Goal: Task Accomplishment & Management: Use online tool/utility

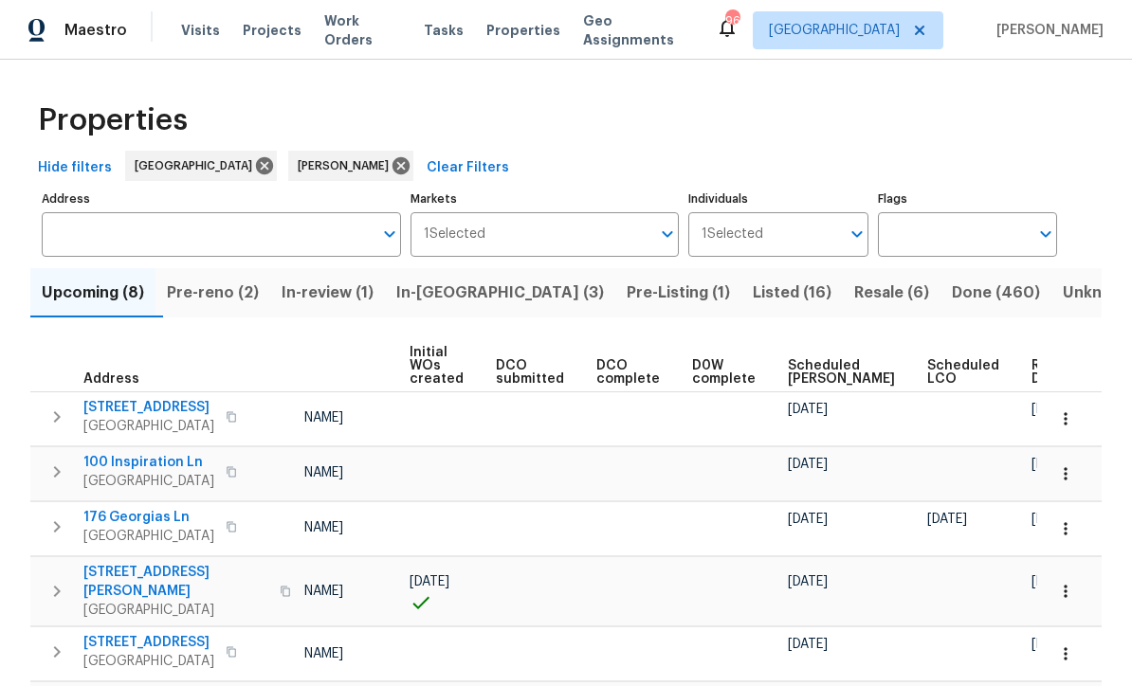
scroll to position [0, 136]
click at [1032, 384] on span "Ready Date" at bounding box center [1053, 372] width 42 height 27
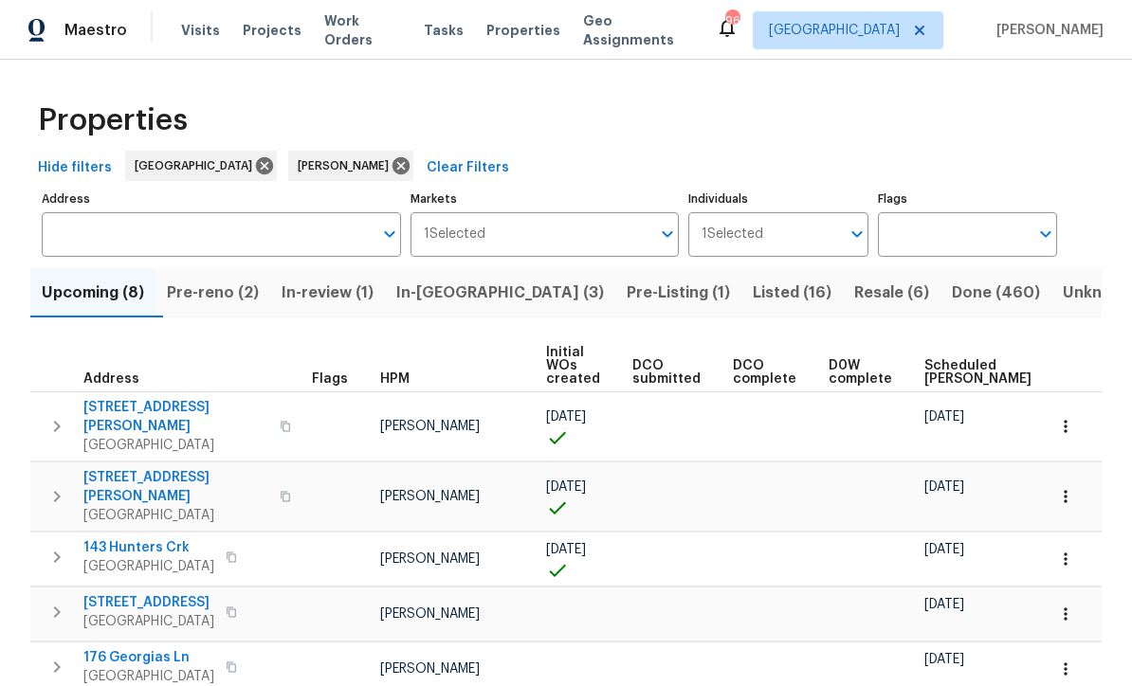
click at [1069, 419] on icon "button" at bounding box center [1065, 426] width 19 height 19
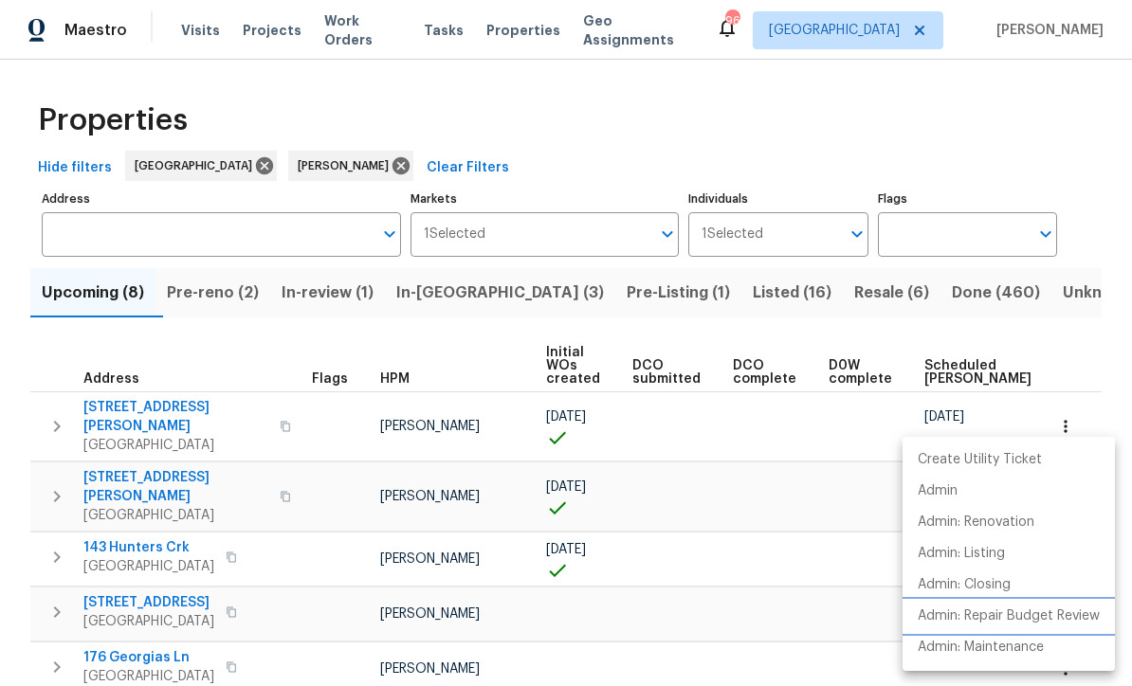
click at [978, 606] on li "Admin: Repair Budget Review" at bounding box center [1008, 616] width 212 height 31
click at [703, 291] on div at bounding box center [566, 343] width 1132 height 686
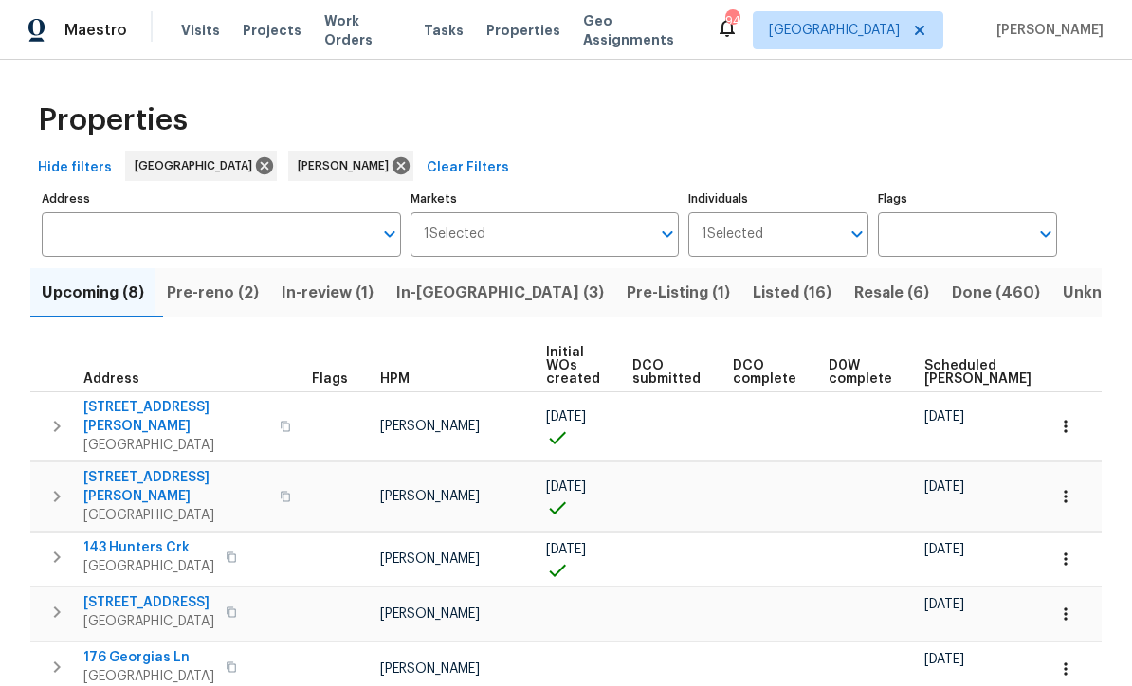
click at [741, 278] on button "Listed (16)" at bounding box center [791, 292] width 101 height 49
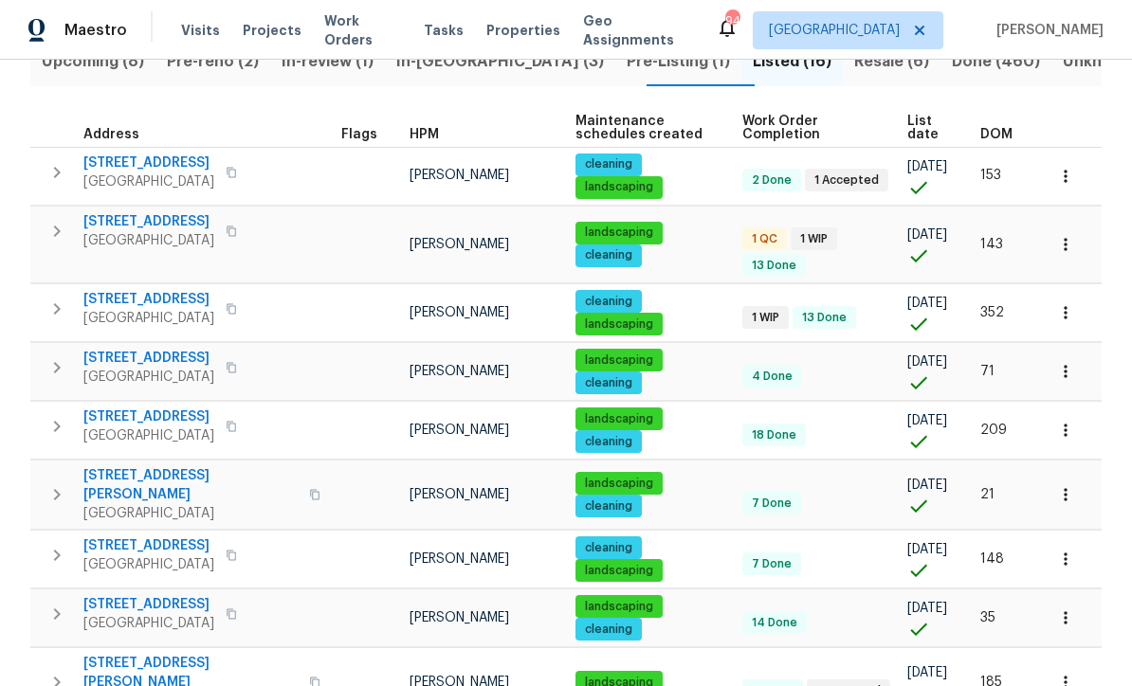
scroll to position [230, 0]
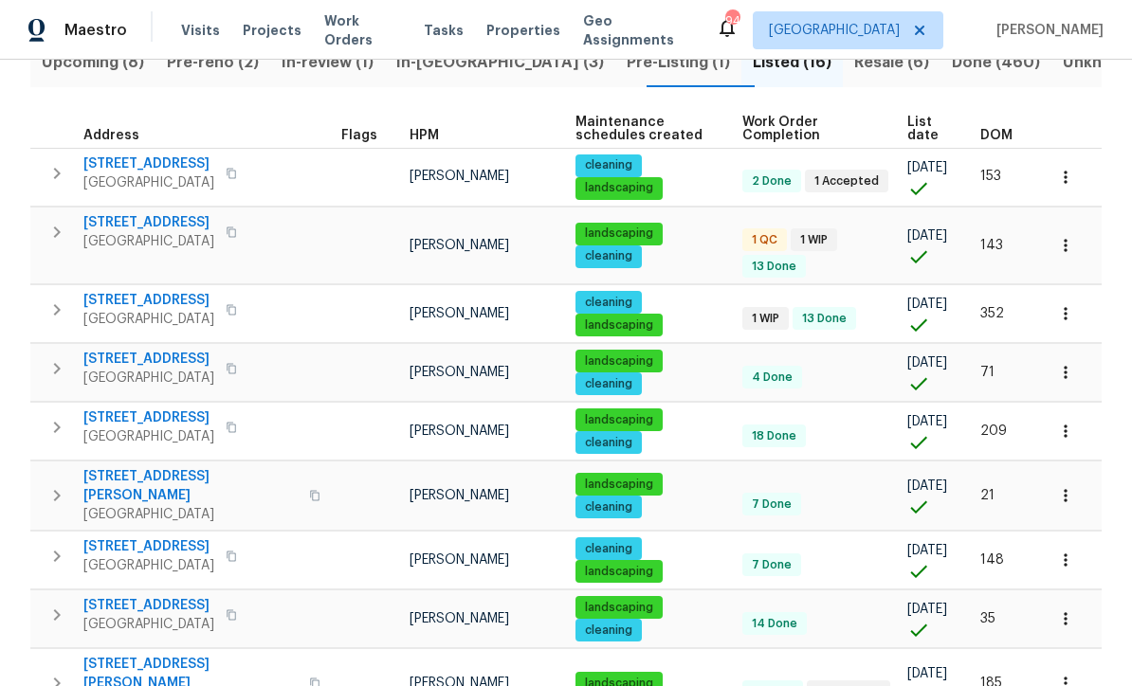
click at [159, 166] on span "[STREET_ADDRESS]" at bounding box center [148, 164] width 131 height 19
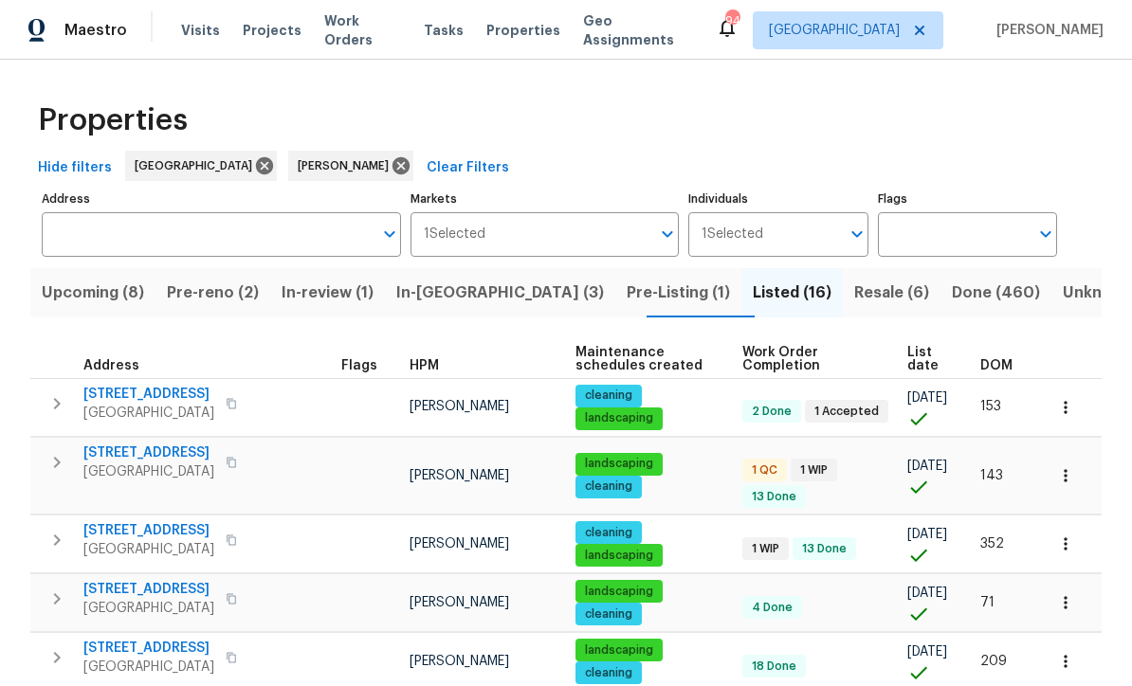
scroll to position [0, 0]
click at [854, 300] on span "Resale (6)" at bounding box center [891, 293] width 75 height 27
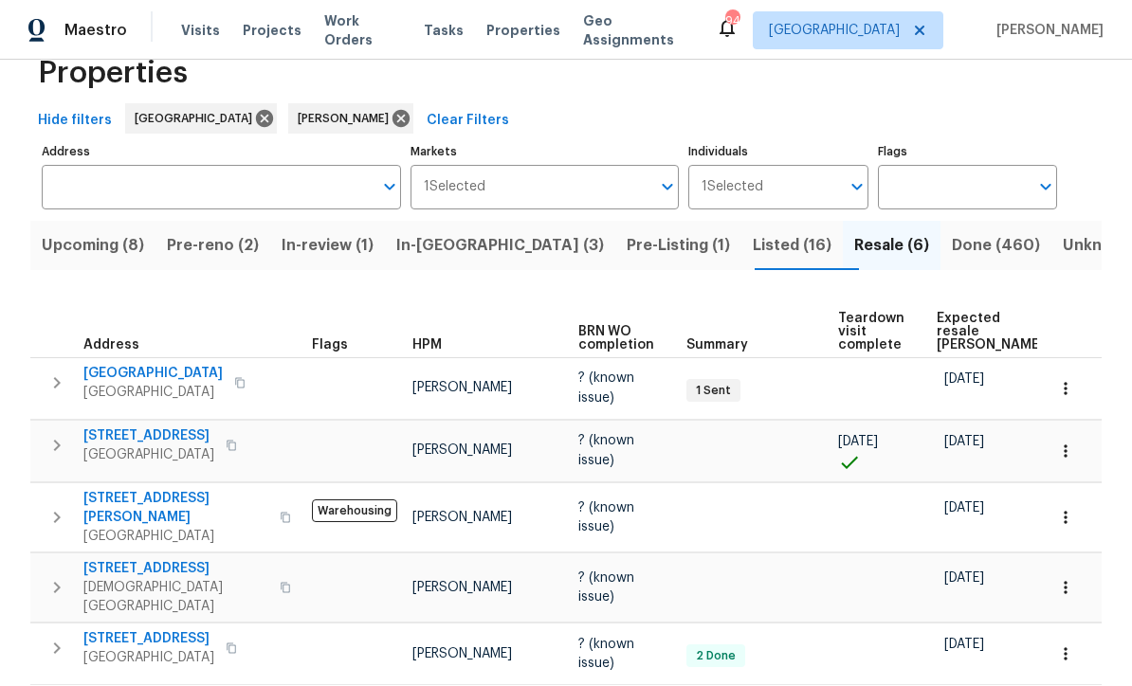
scroll to position [46, 0]
click at [753, 243] on span "Listed (16)" at bounding box center [792, 246] width 79 height 27
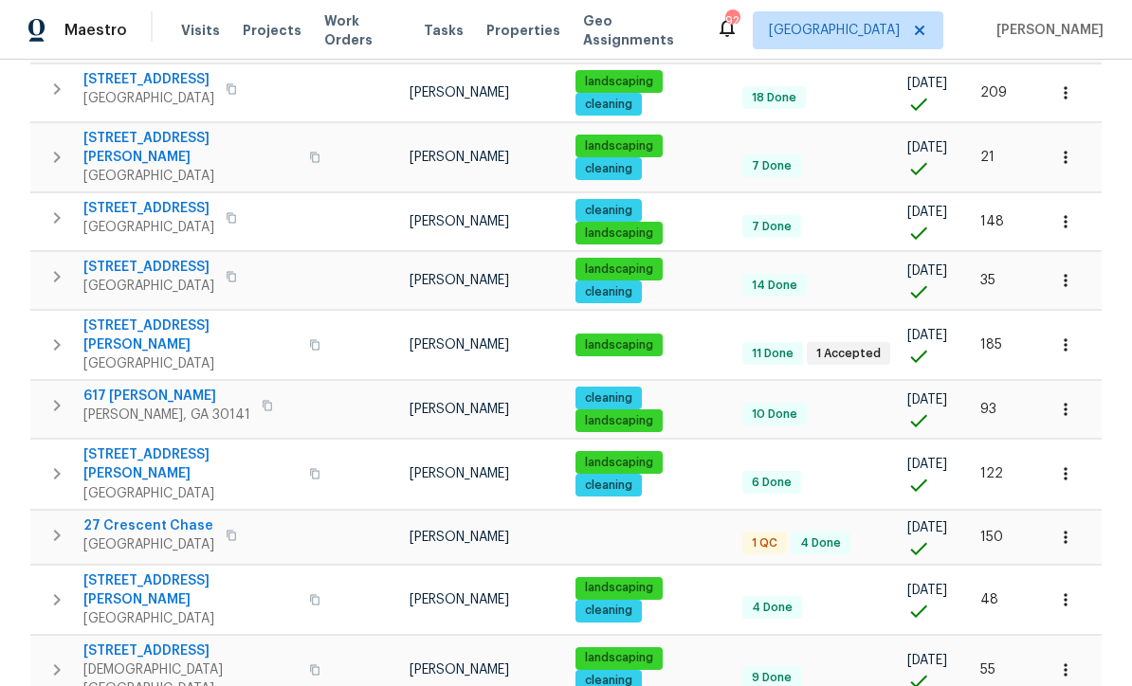
scroll to position [592, 0]
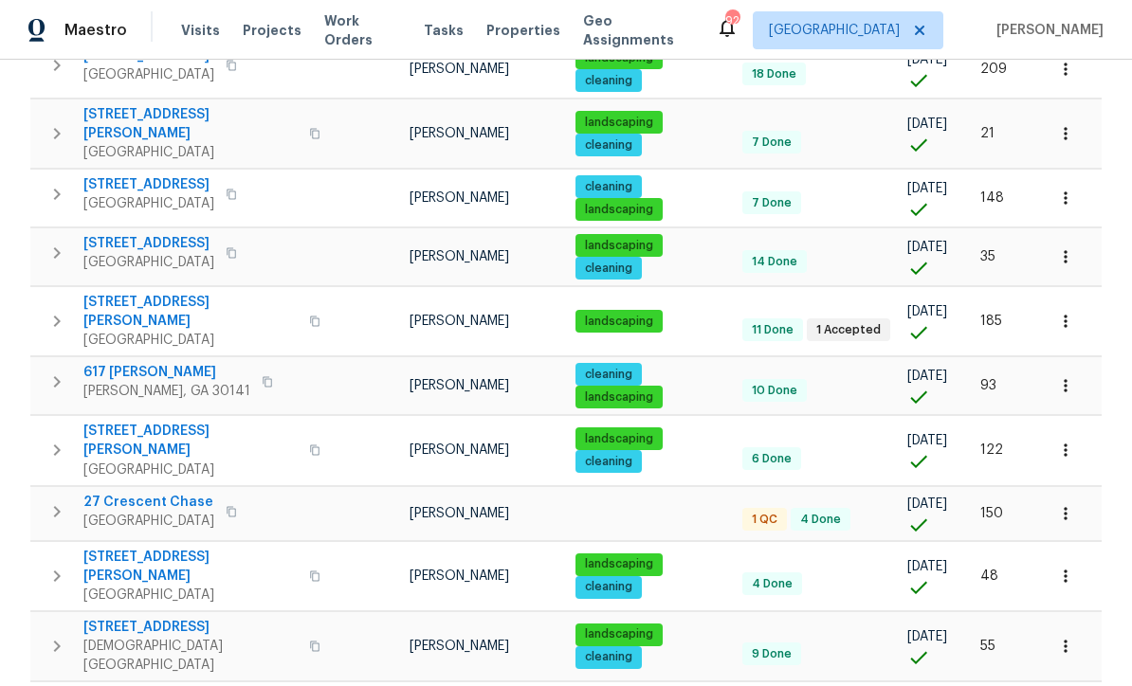
click at [142, 512] on span "[GEOGRAPHIC_DATA]" at bounding box center [148, 521] width 131 height 19
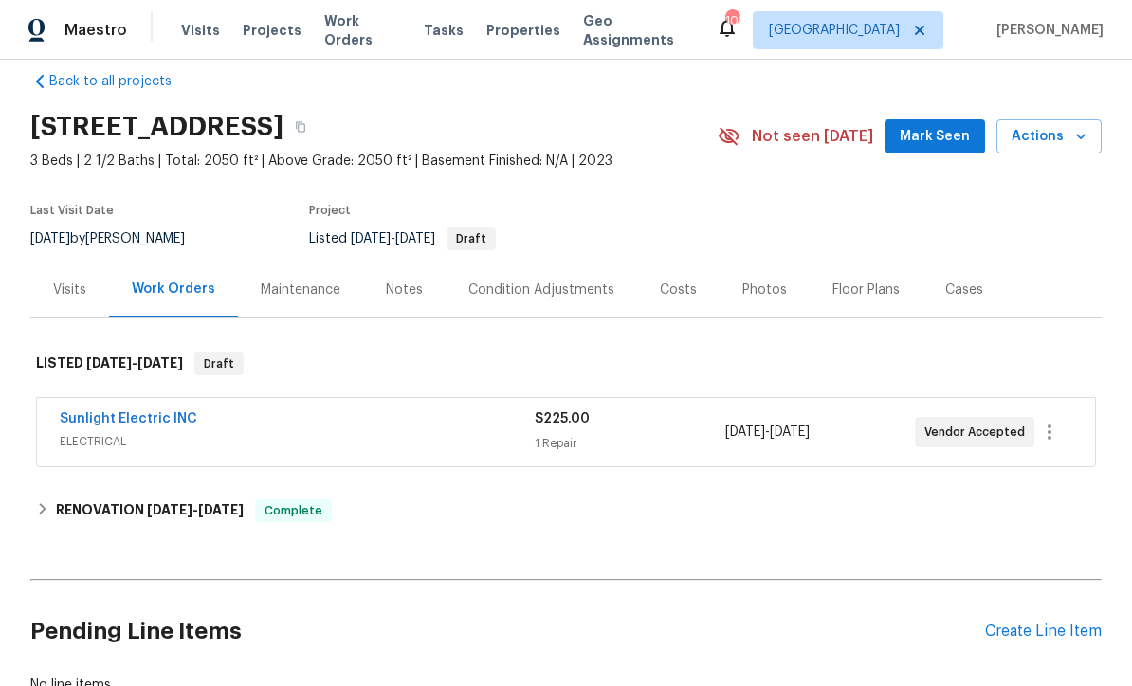
scroll to position [33, 0]
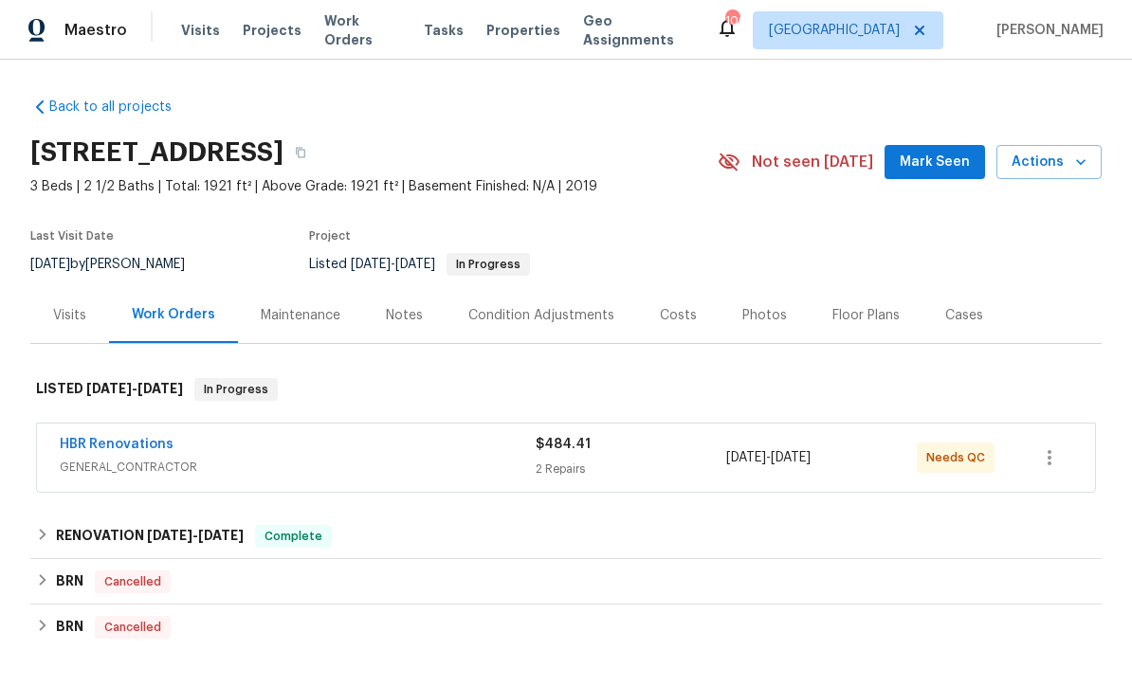
click at [91, 447] on link "HBR Renovations" at bounding box center [117, 444] width 114 height 13
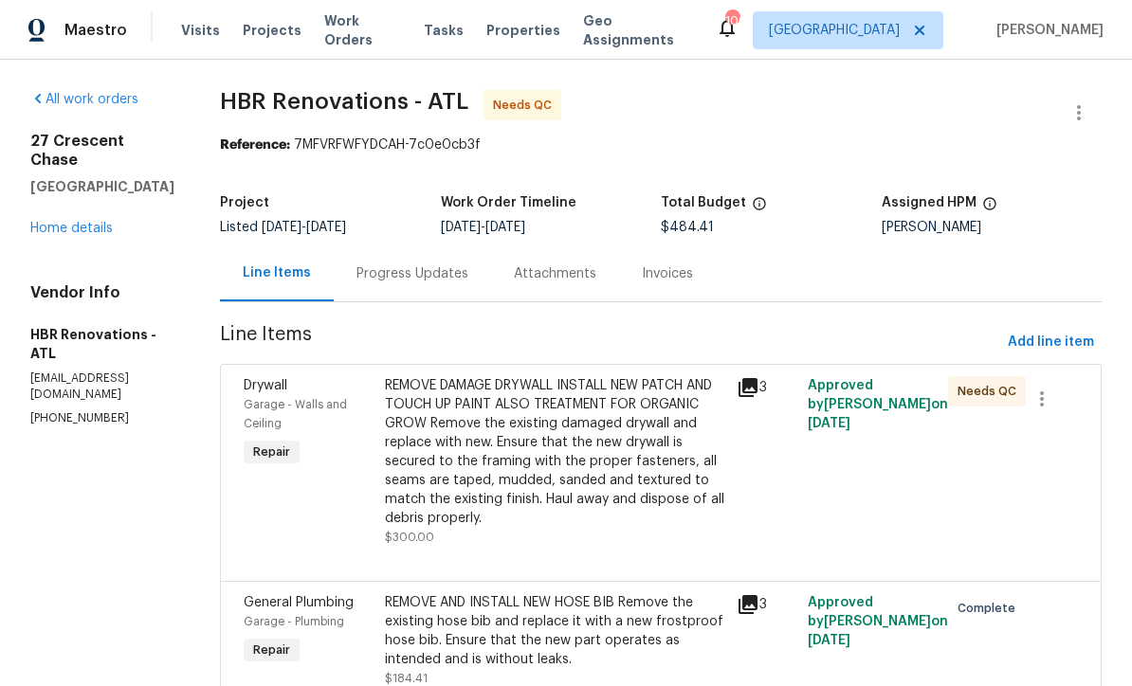
click at [498, 447] on div "REMOVE DAMAGE DRYWALL INSTALL NEW PATCH AND TOUCH UP PAINT ALSO TREATMENT FOR O…" at bounding box center [555, 452] width 341 height 152
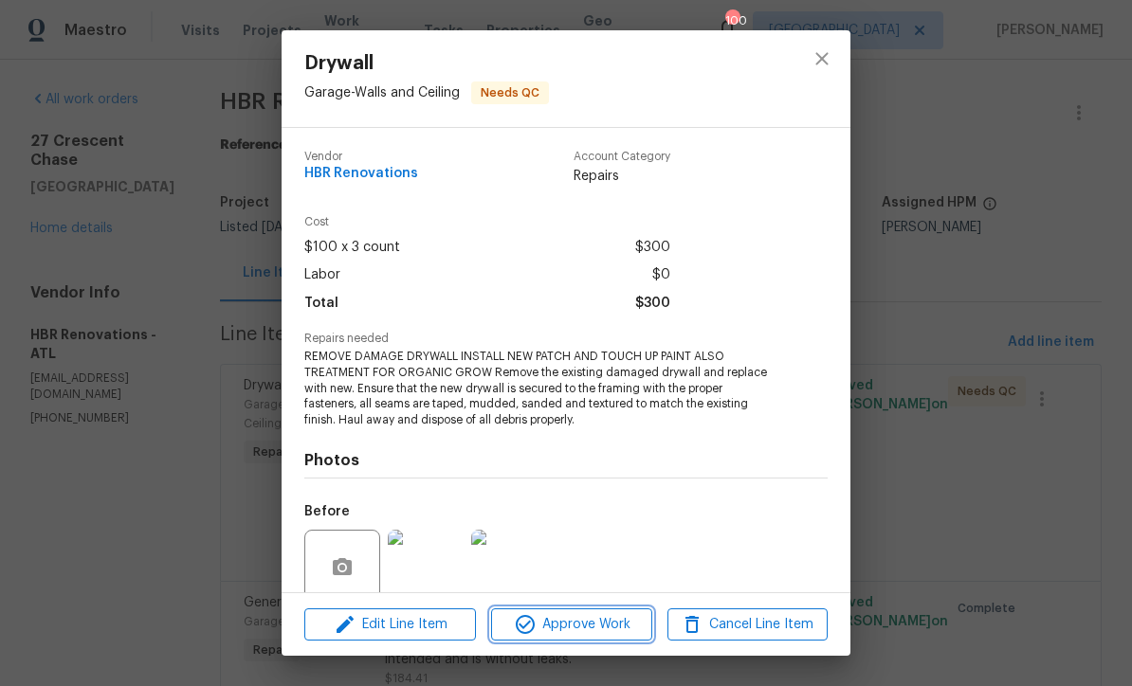
click at [571, 613] on span "Approve Work" at bounding box center [571, 625] width 149 height 24
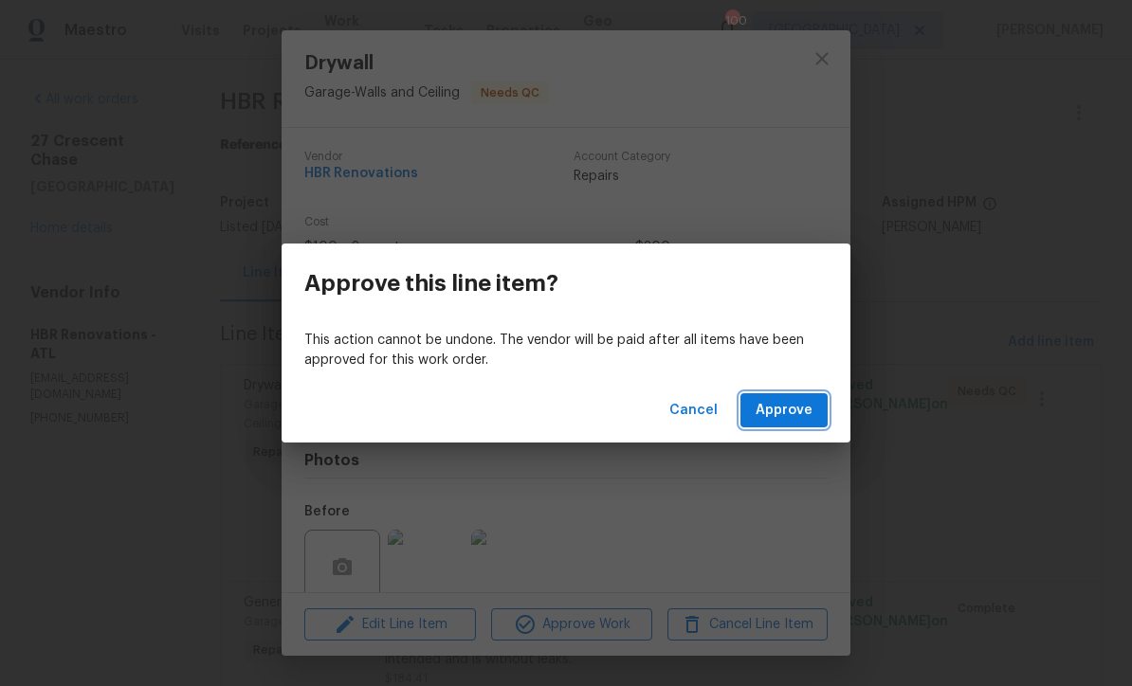
click at [782, 411] on span "Approve" at bounding box center [784, 411] width 57 height 24
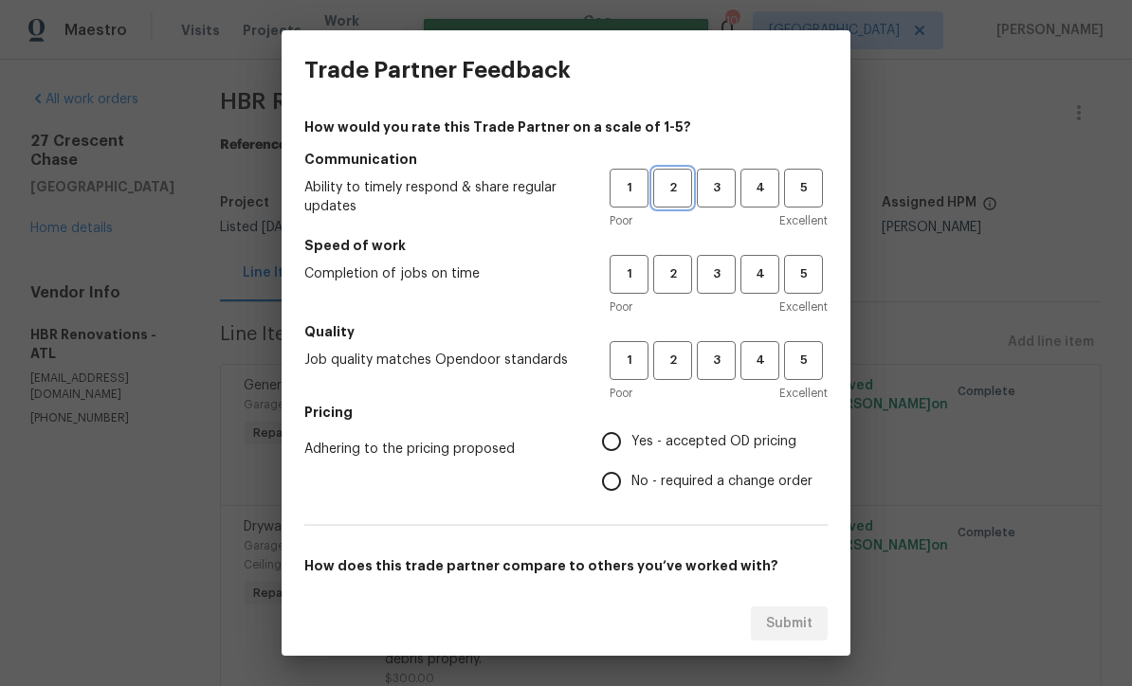
click at [665, 192] on span "2" at bounding box center [672, 188] width 35 height 22
click at [715, 267] on span "3" at bounding box center [716, 275] width 35 height 22
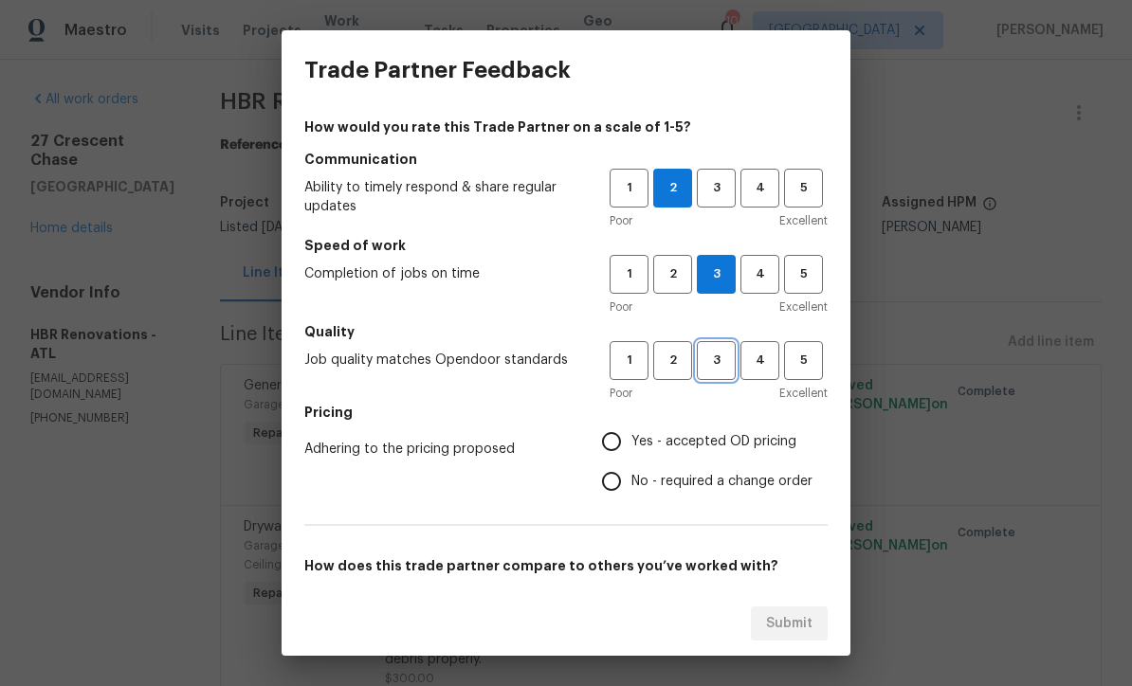
click at [710, 355] on span "3" at bounding box center [716, 361] width 35 height 22
click at [611, 437] on input "Yes - accepted OD pricing" at bounding box center [612, 442] width 40 height 40
radio input "true"
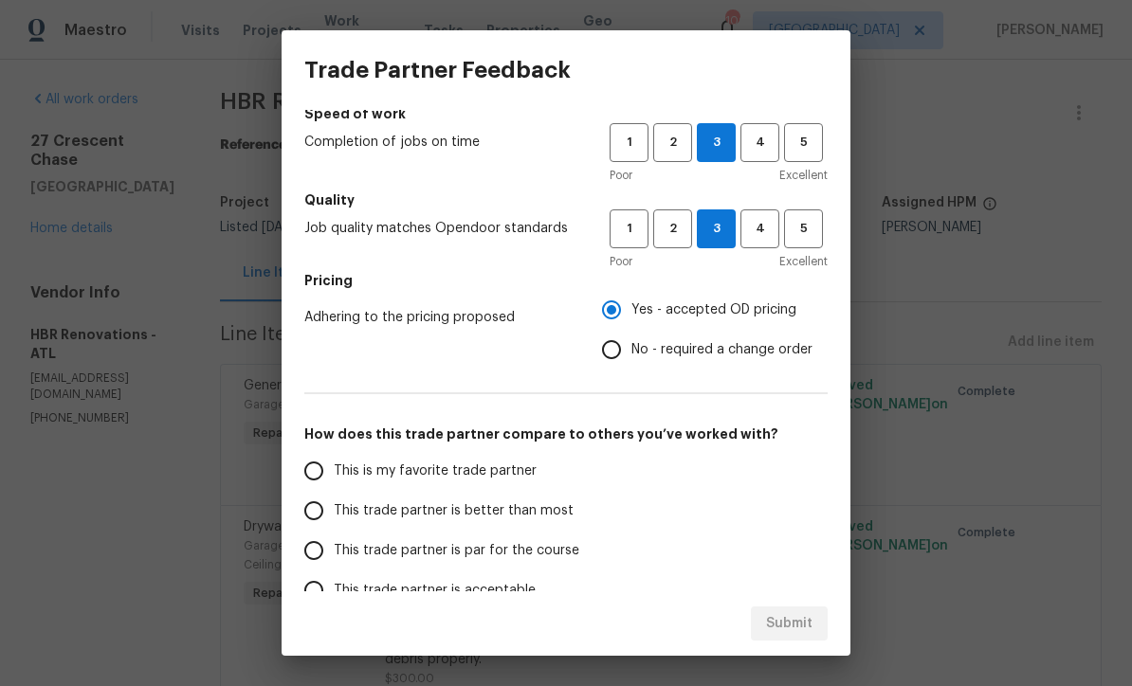
scroll to position [138, 0]
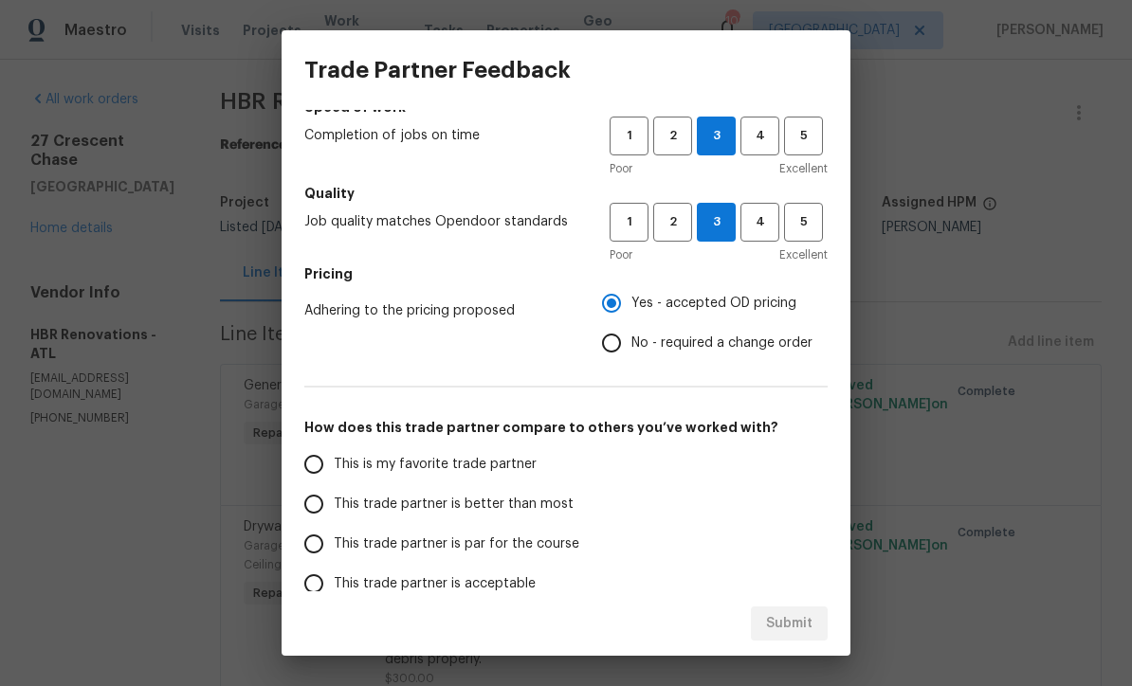
click at [315, 536] on input "This trade partner is par for the course" at bounding box center [314, 544] width 40 height 40
click at [788, 621] on span "Submit" at bounding box center [789, 624] width 46 height 24
radio input "true"
radio input "false"
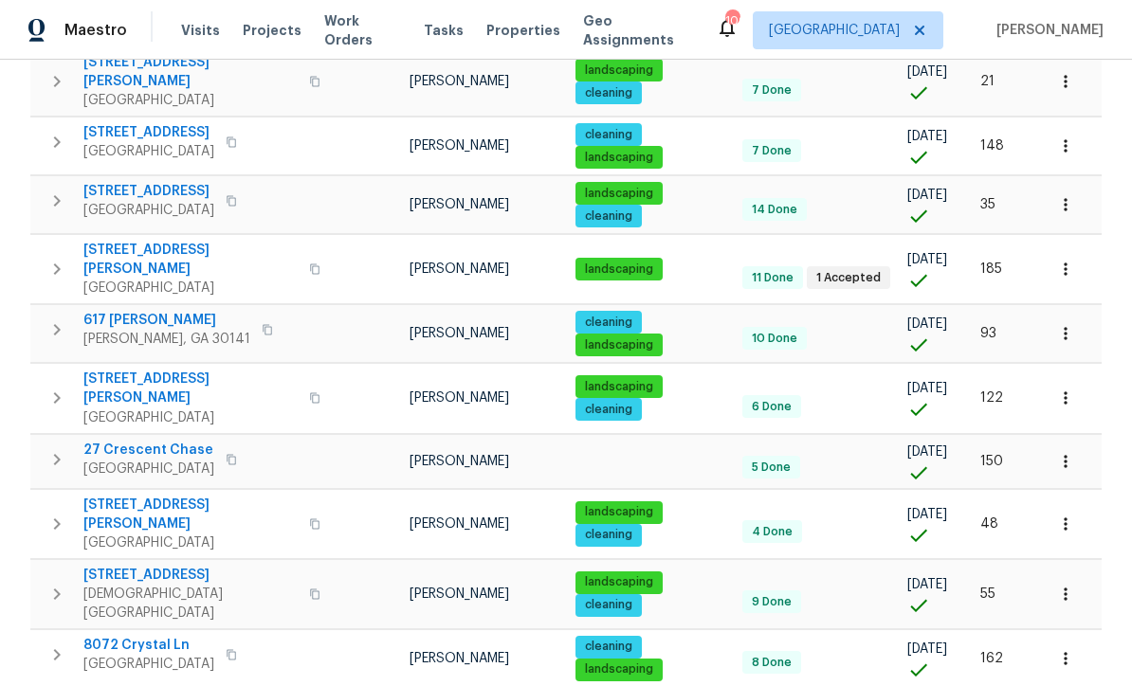
scroll to position [644, 0]
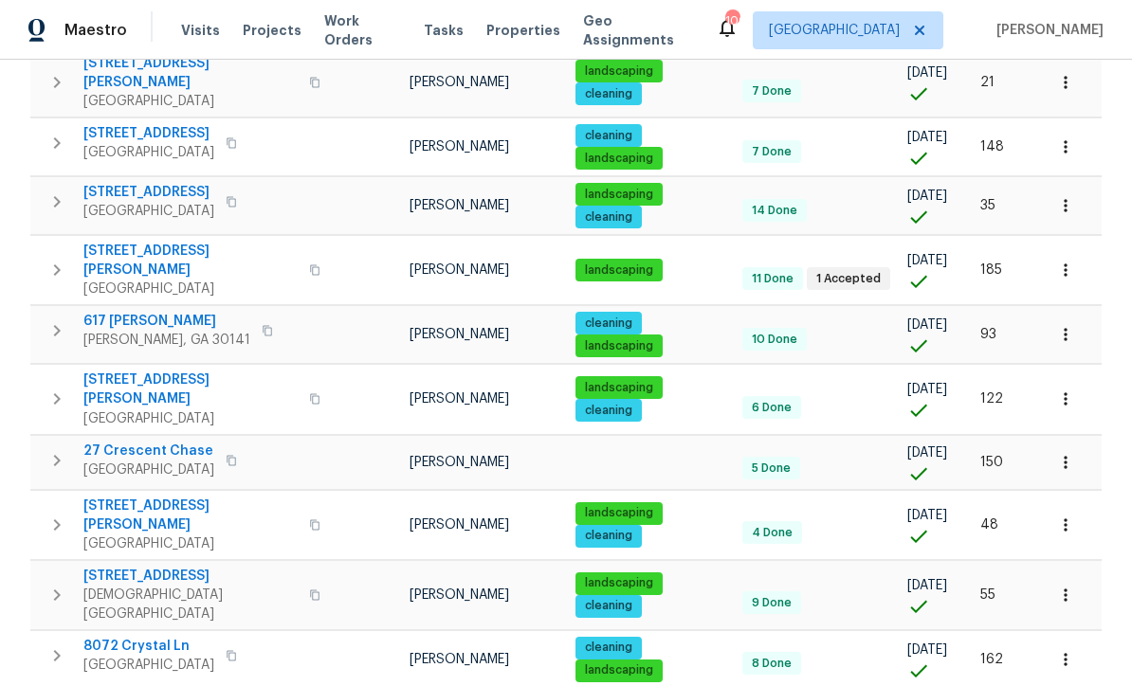
click at [124, 442] on span "27 Crescent Chase" at bounding box center [148, 451] width 131 height 19
click at [1066, 456] on icon "button" at bounding box center [1065, 462] width 3 height 12
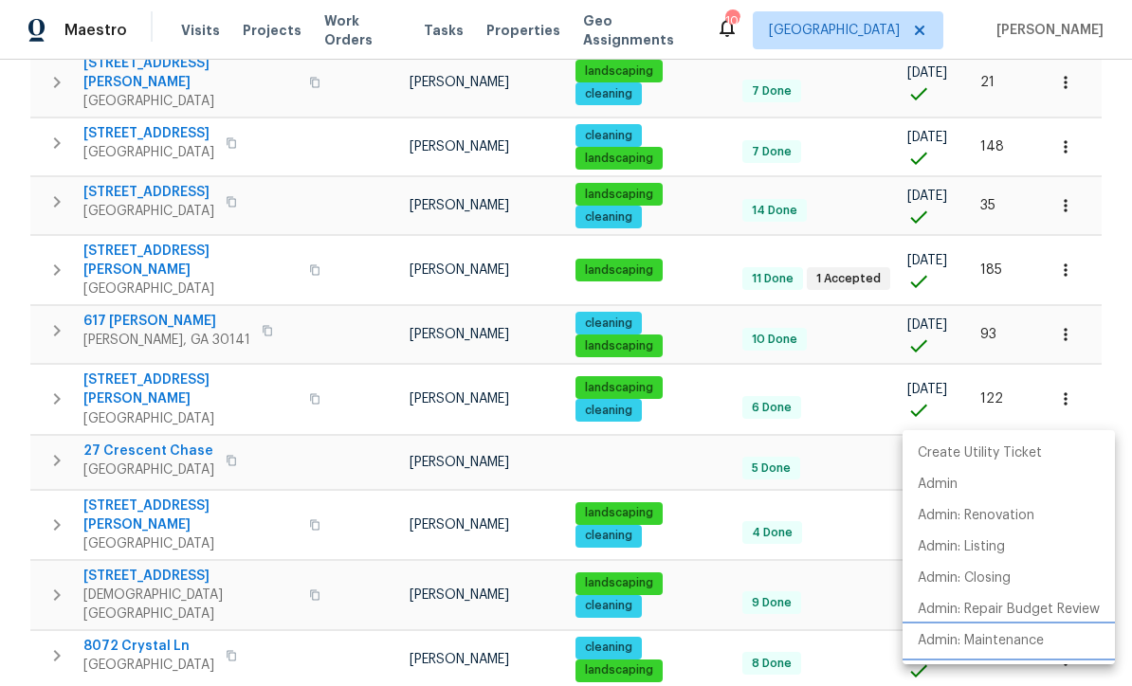
click at [1006, 649] on p "Admin: Maintenance" at bounding box center [981, 641] width 126 height 20
click at [496, 420] on div at bounding box center [566, 343] width 1132 height 686
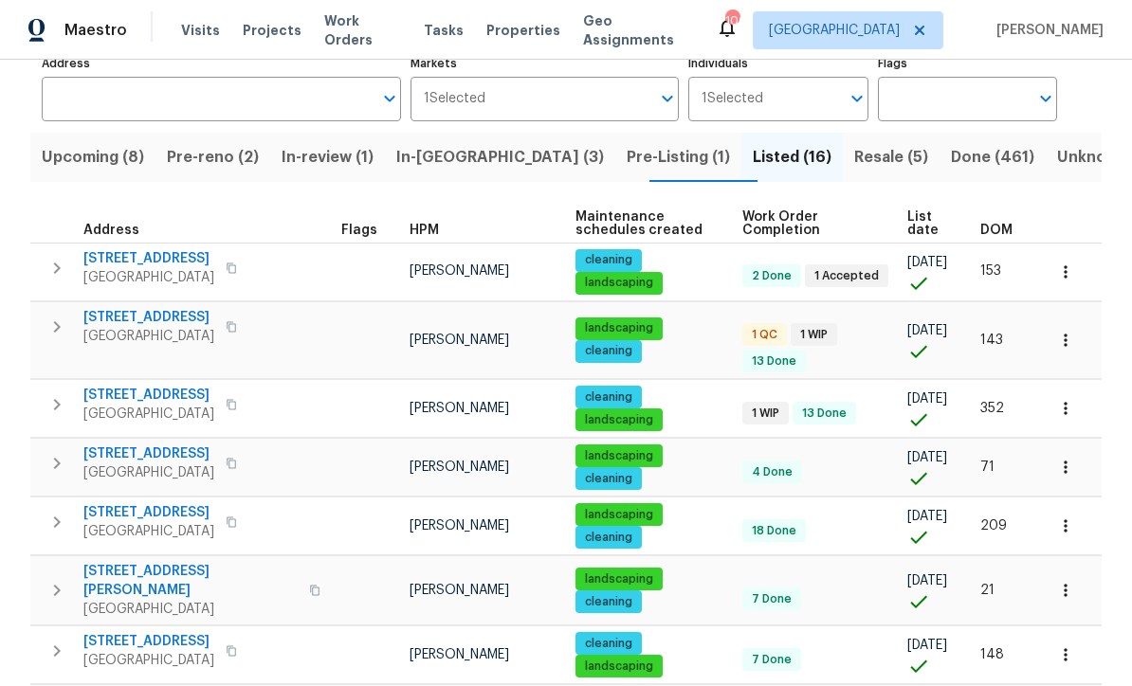
scroll to position [51, 0]
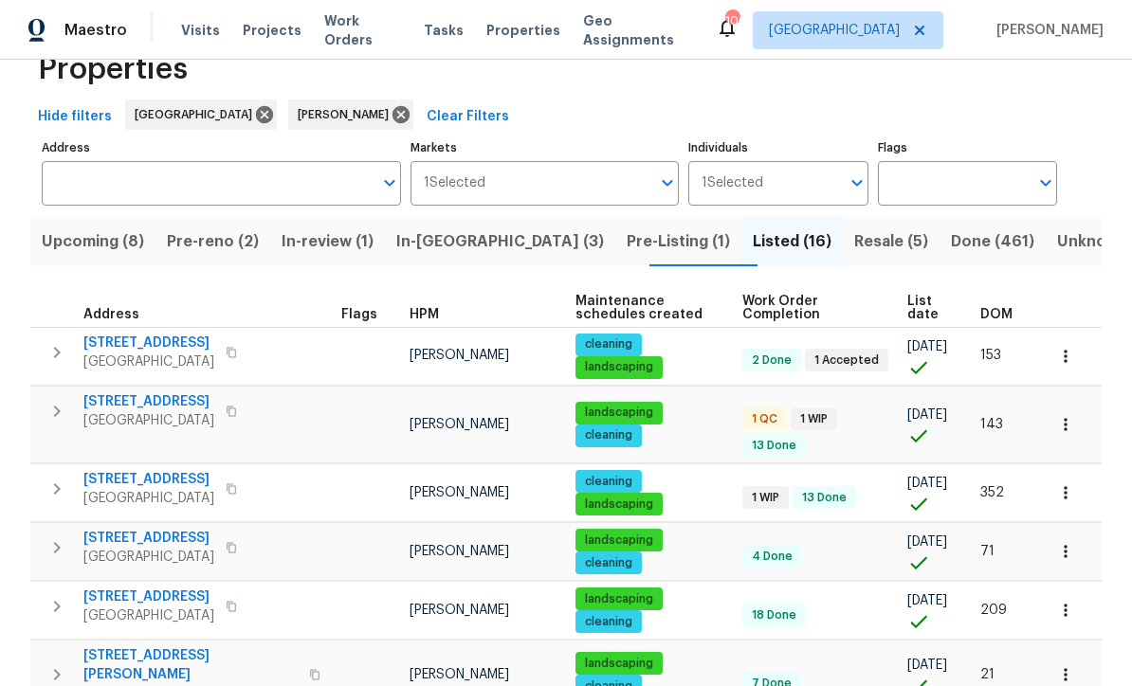
click at [133, 402] on span "[STREET_ADDRESS]" at bounding box center [148, 401] width 131 height 19
click at [222, 245] on span "Pre-reno (2)" at bounding box center [213, 241] width 92 height 27
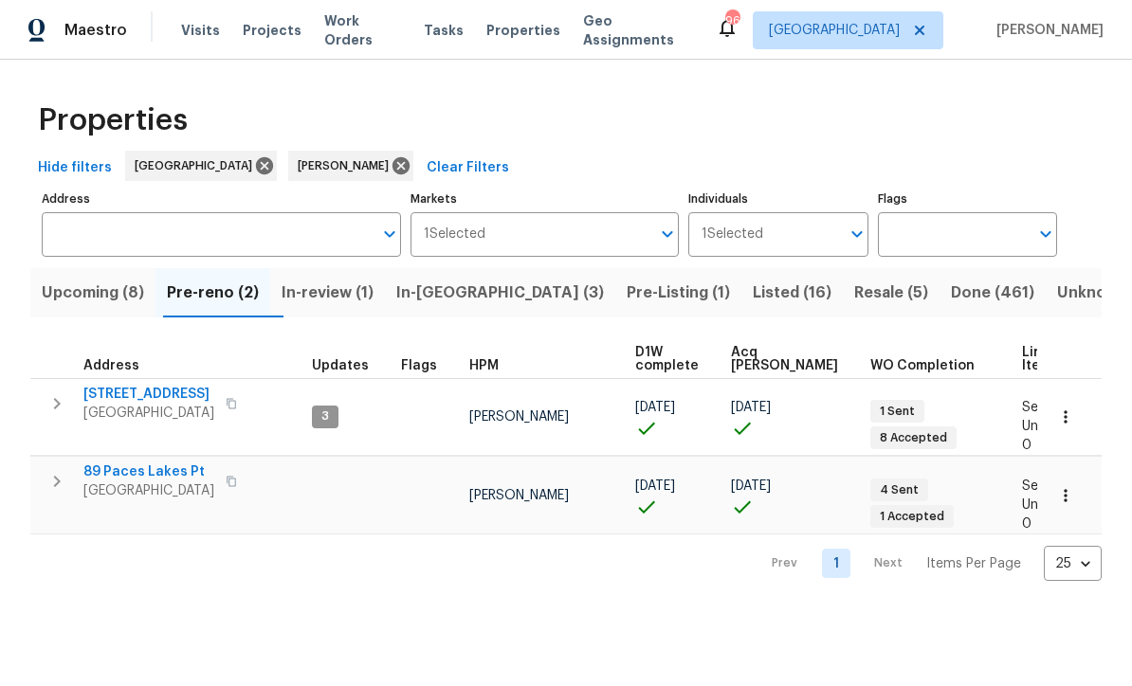
click at [135, 386] on span "188 Lost Lake Trl" at bounding box center [148, 394] width 131 height 19
click at [1066, 422] on button "button" at bounding box center [1066, 417] width 42 height 42
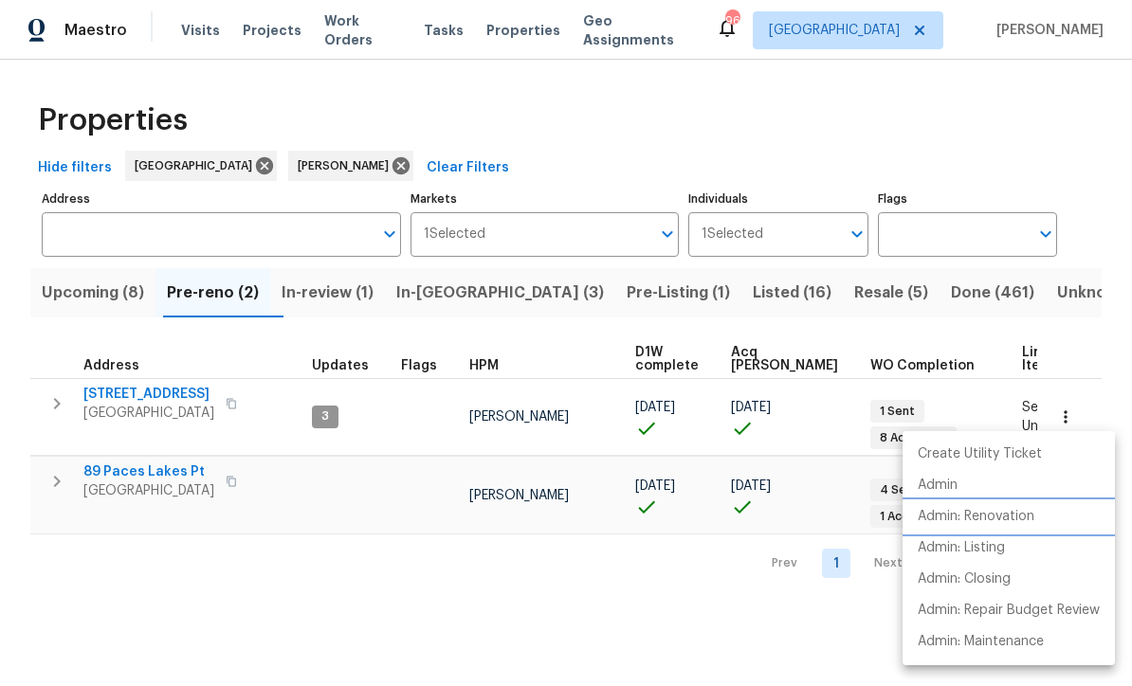
click at [997, 519] on p "Admin: Renovation" at bounding box center [976, 517] width 117 height 20
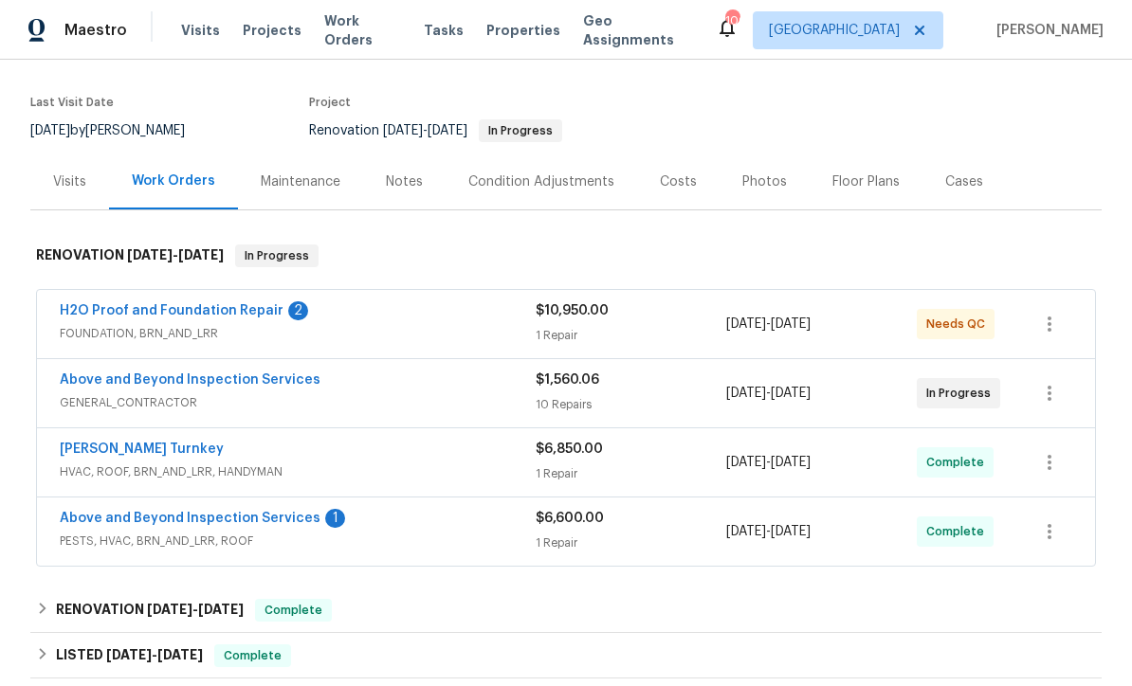
scroll to position [133, 0]
click at [154, 517] on link "Above and Beyond Inspection Services" at bounding box center [190, 519] width 261 height 13
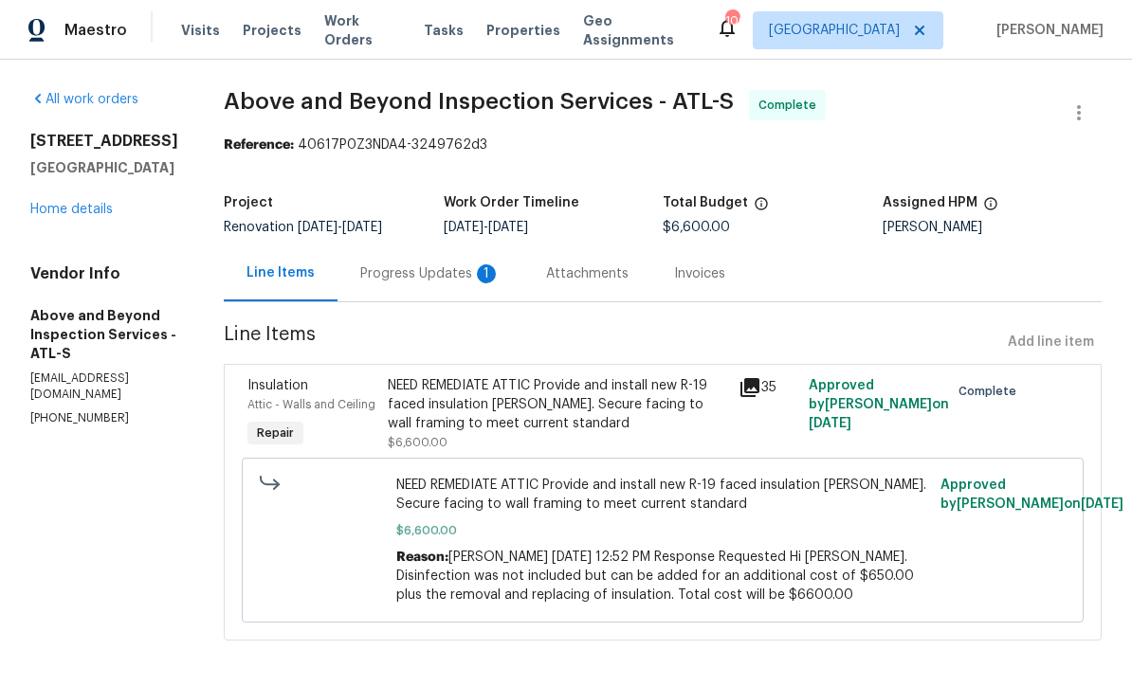
click at [460, 277] on div "Progress Updates 1" at bounding box center [430, 274] width 186 height 56
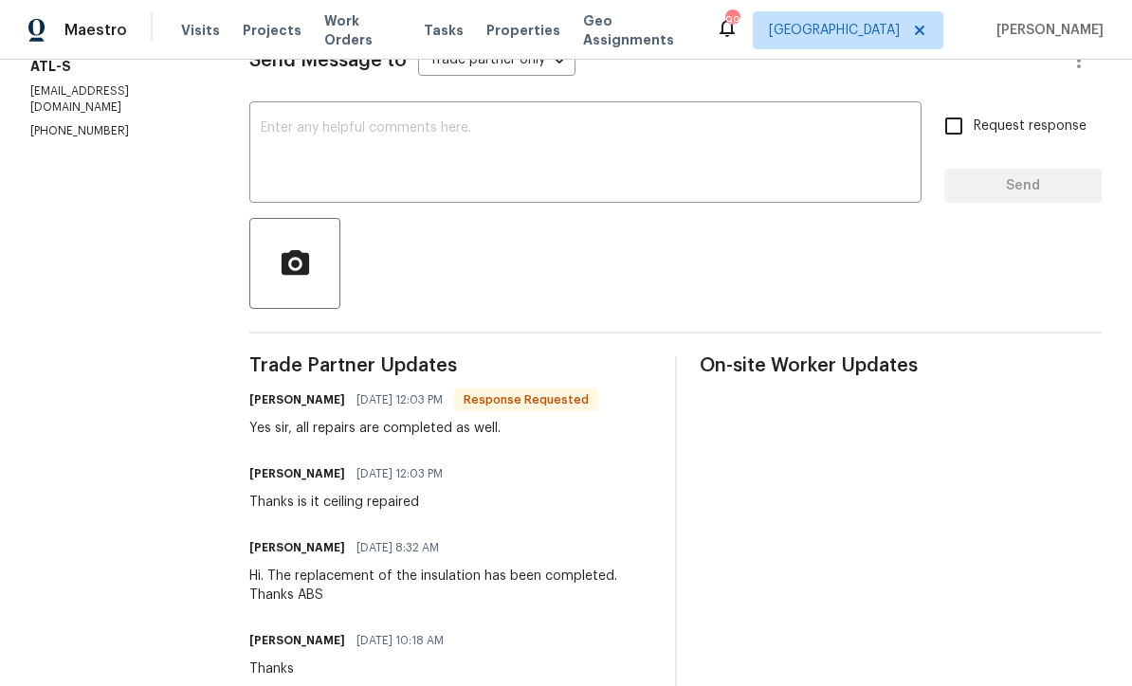
scroll to position [303, 0]
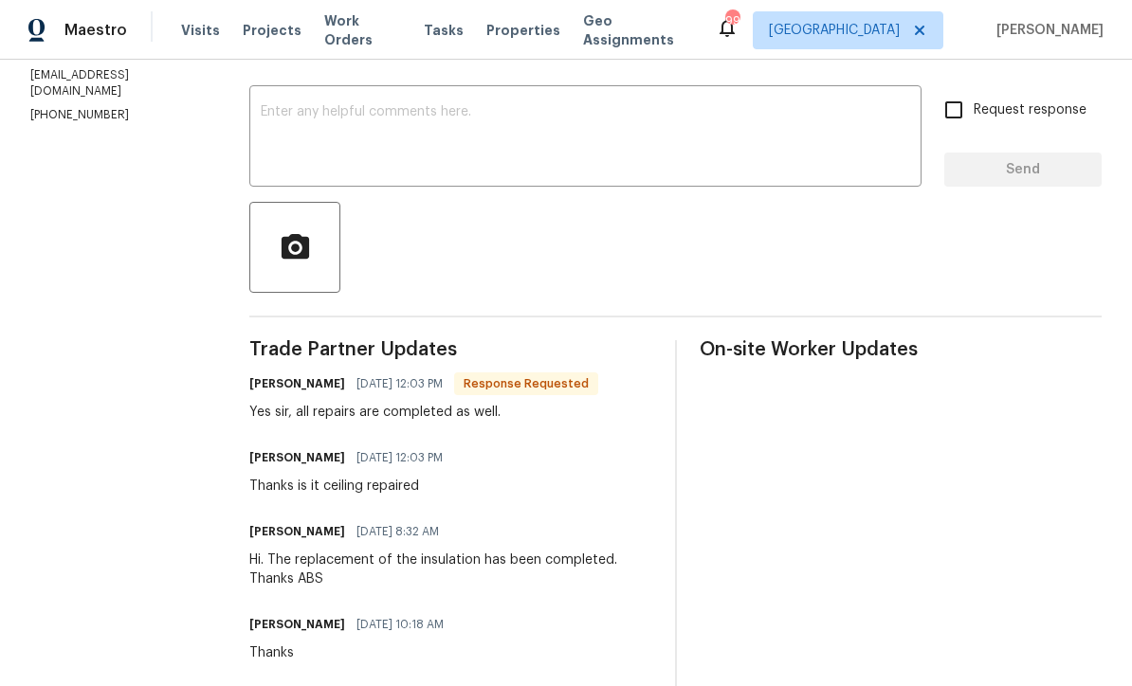
click at [322, 129] on textarea at bounding box center [585, 138] width 649 height 66
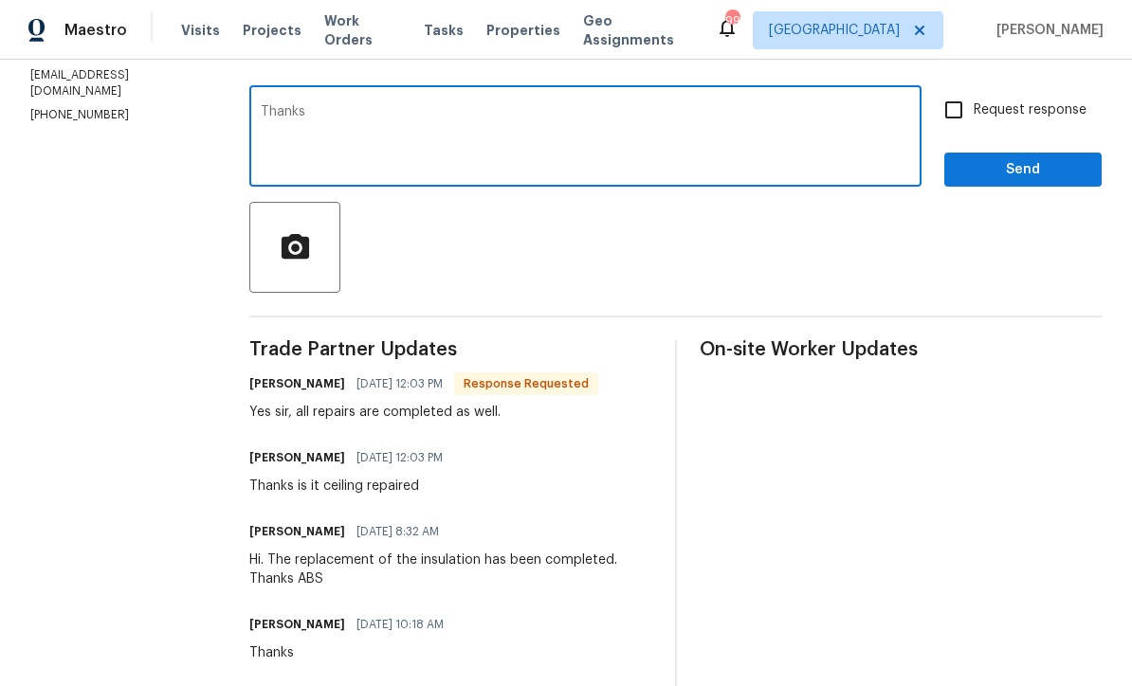
type textarea "Thanks"
click at [1038, 182] on span "Send" at bounding box center [1022, 170] width 127 height 24
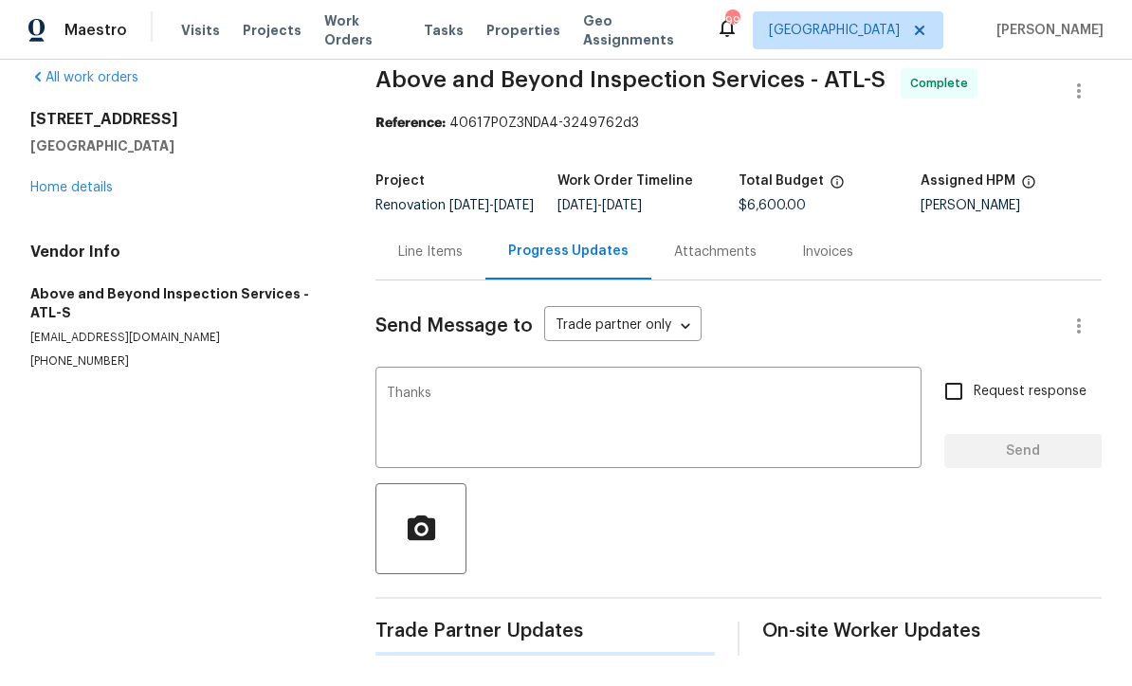
scroll to position [0, 0]
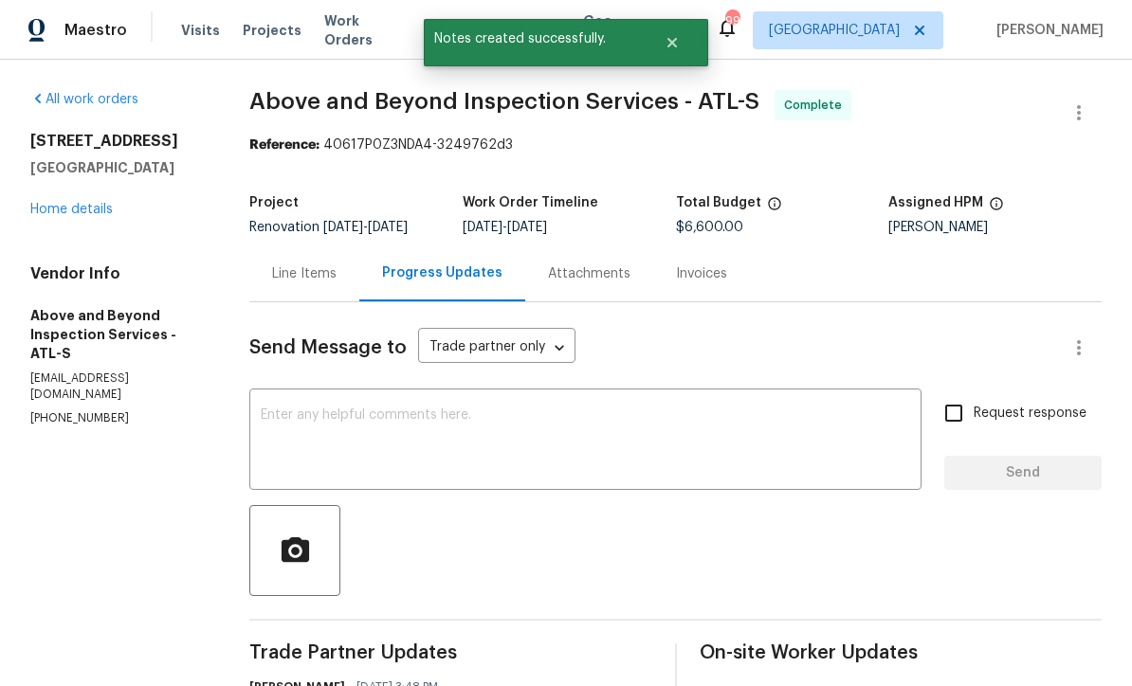
click at [62, 204] on link "Home details" at bounding box center [71, 209] width 82 height 13
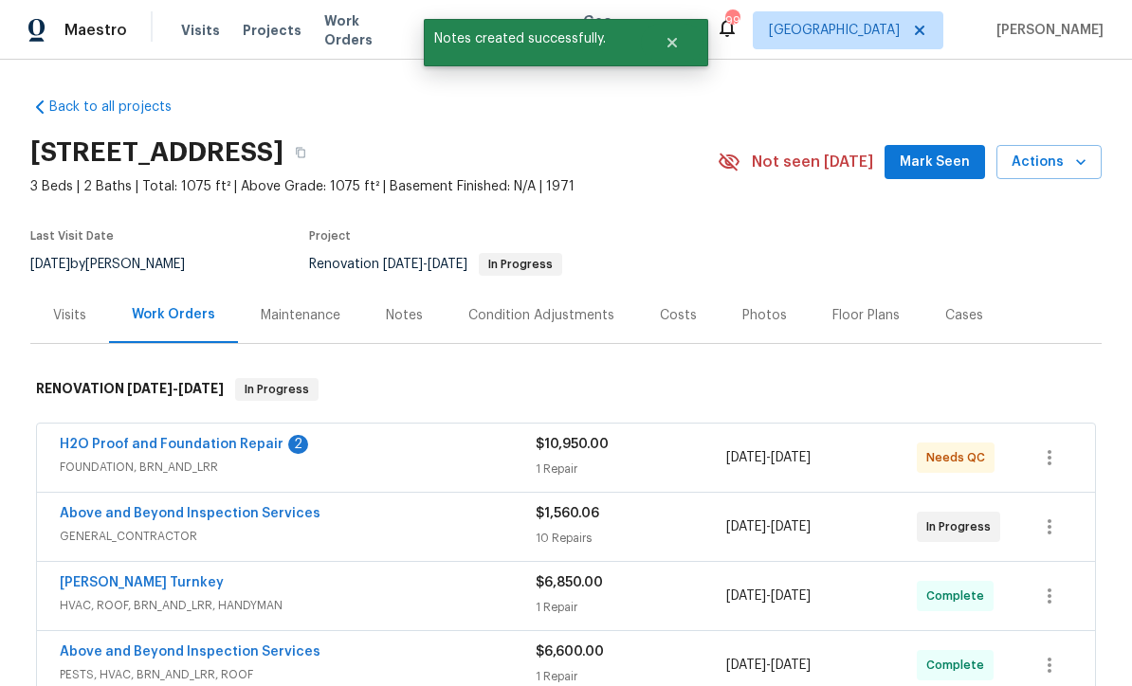
click at [141, 441] on link "H2O Proof and Foundation Repair" at bounding box center [172, 444] width 224 height 13
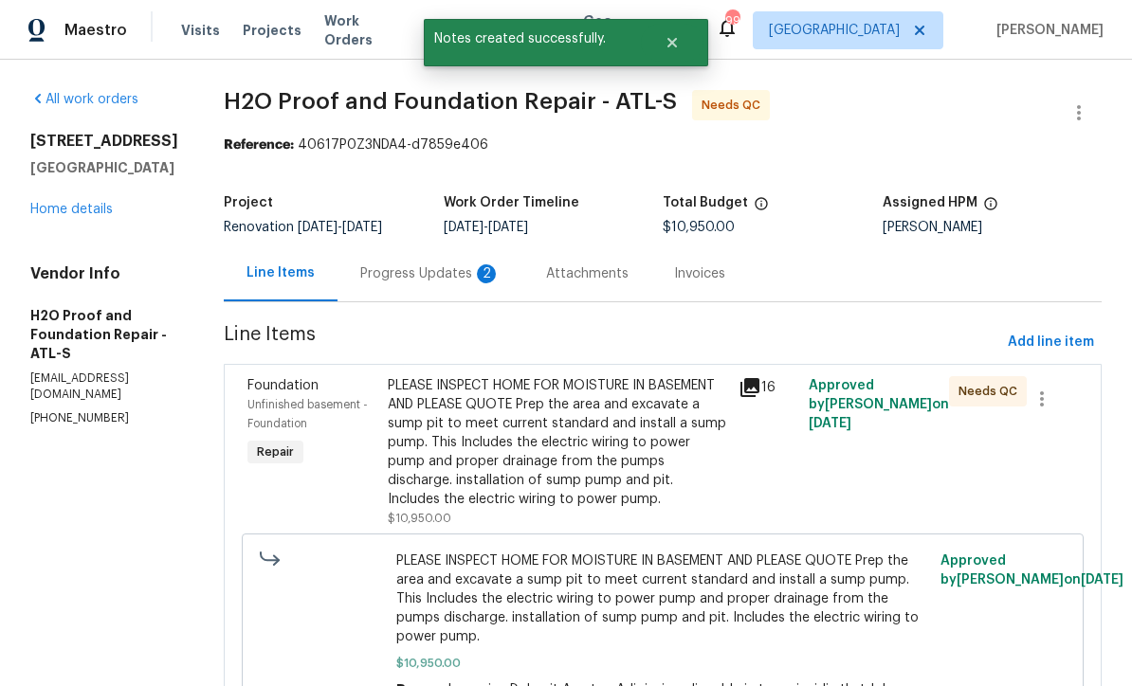
click at [360, 267] on div "Progress Updates 2" at bounding box center [430, 273] width 140 height 19
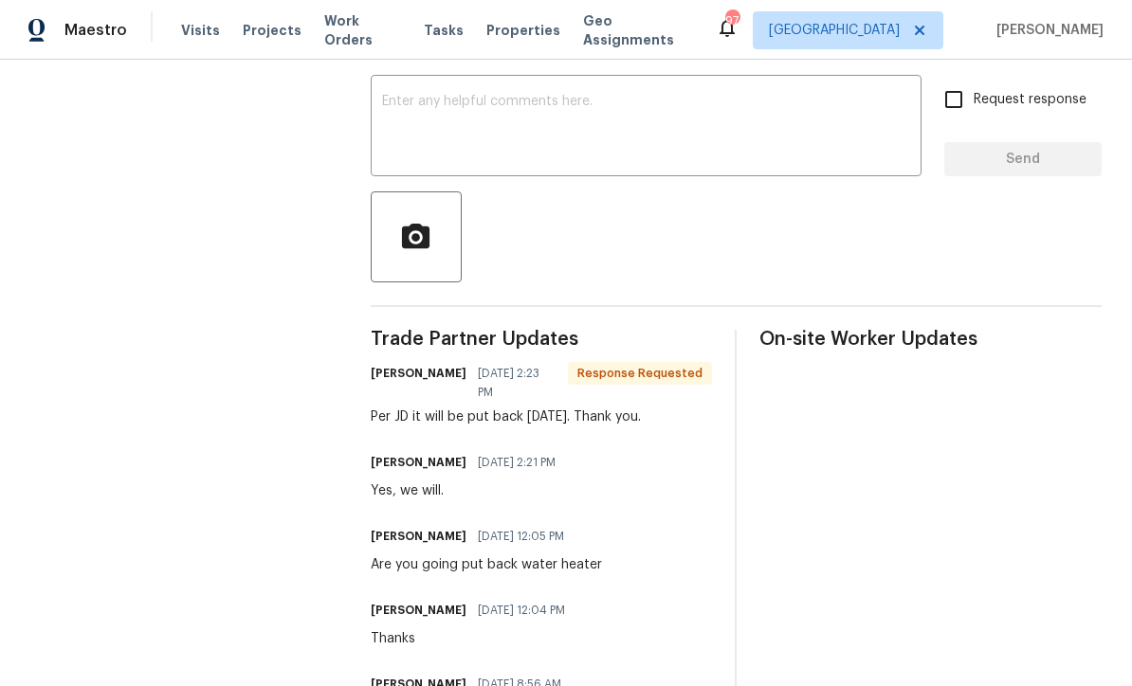
scroll to position [149, 0]
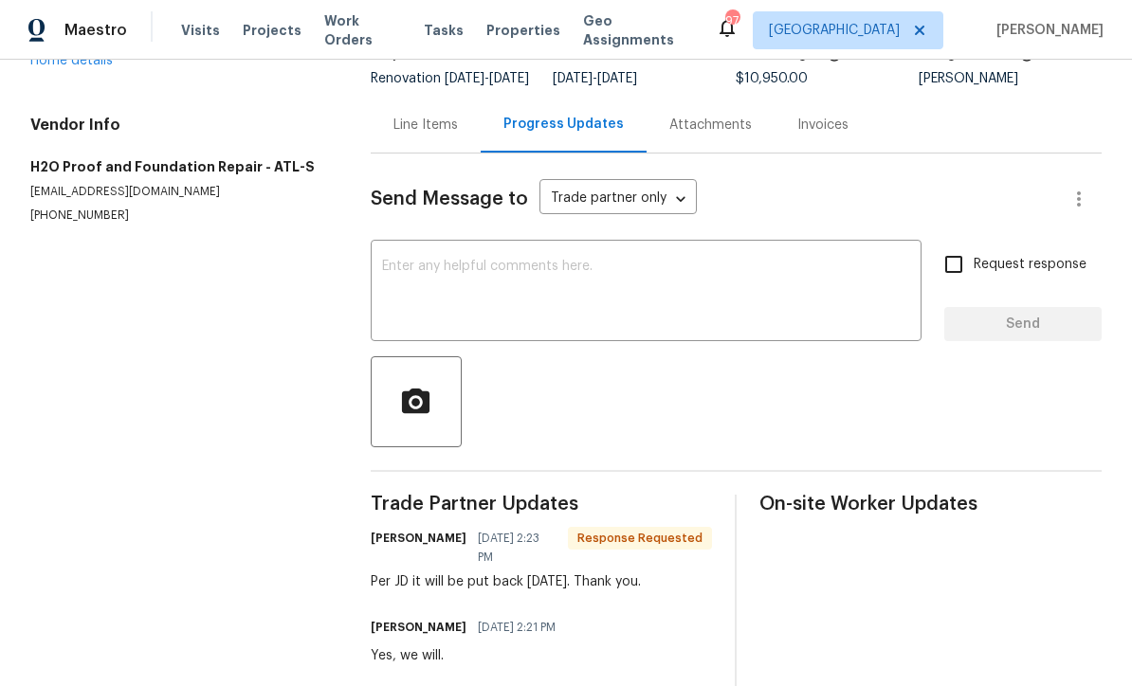
click at [382, 265] on div "x ​" at bounding box center [646, 293] width 551 height 97
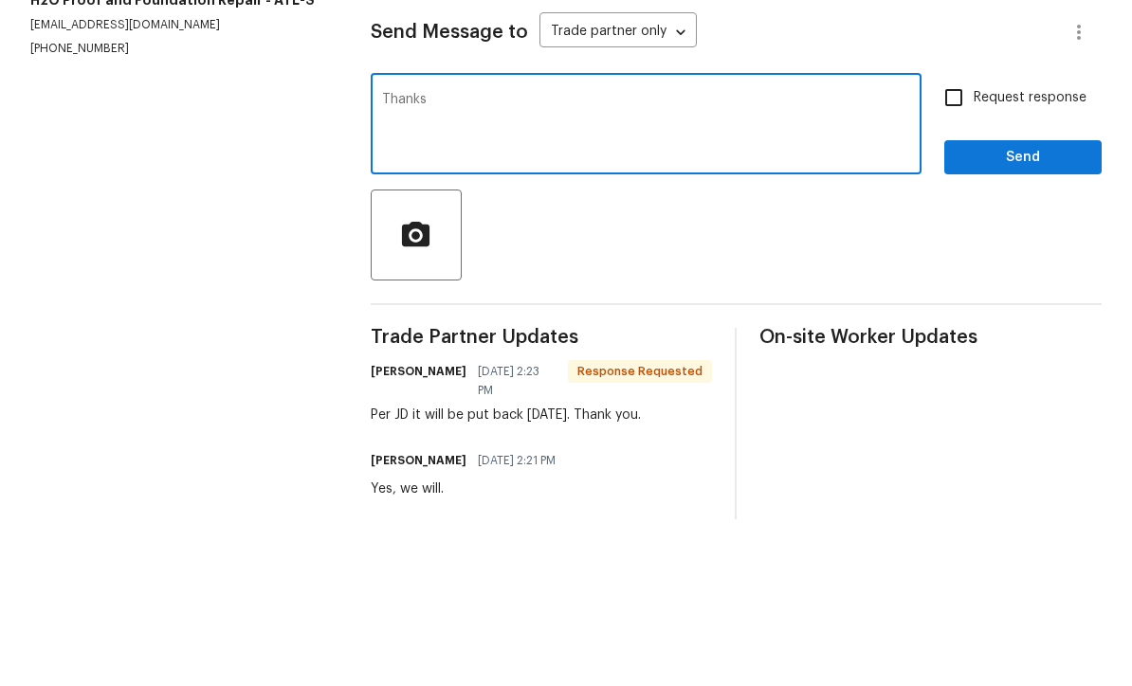
type textarea "Thanks"
click at [1042, 313] on span "Send" at bounding box center [1022, 325] width 127 height 24
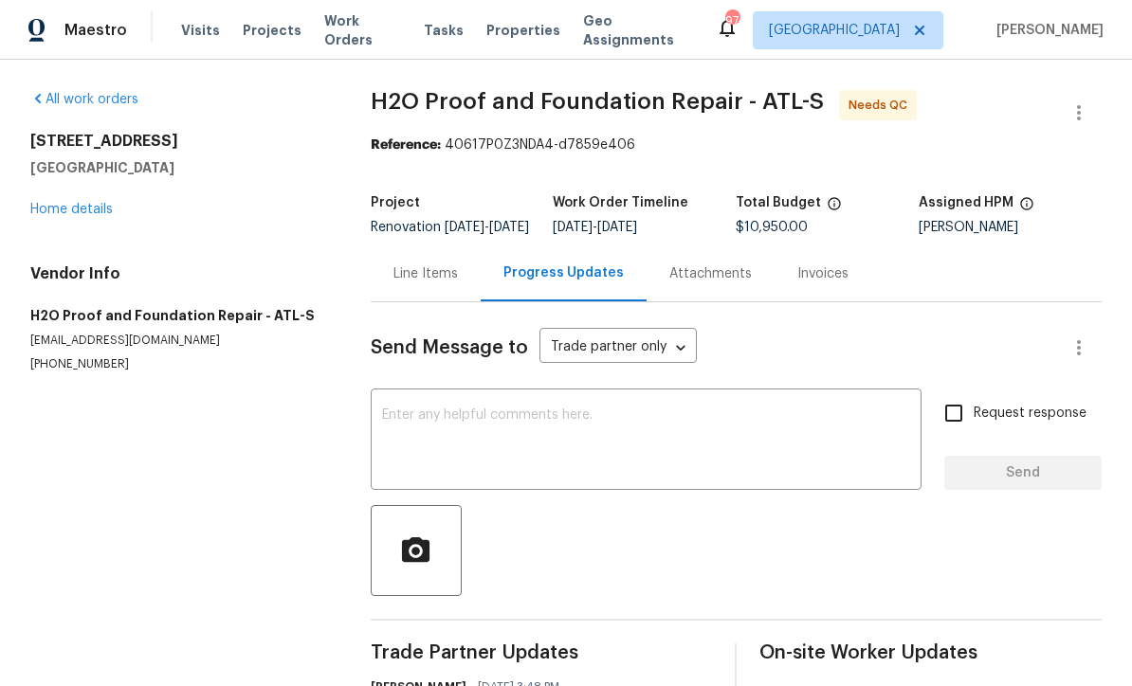
scroll to position [0, 0]
click at [65, 210] on link "Home details" at bounding box center [71, 209] width 82 height 13
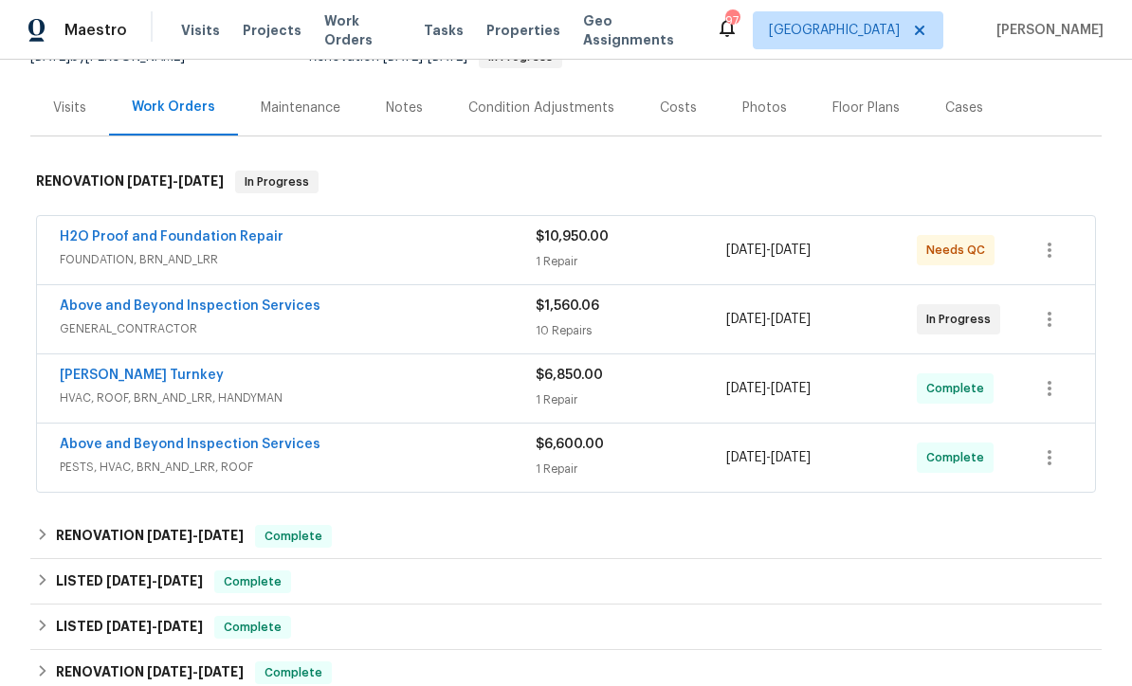
scroll to position [251, 0]
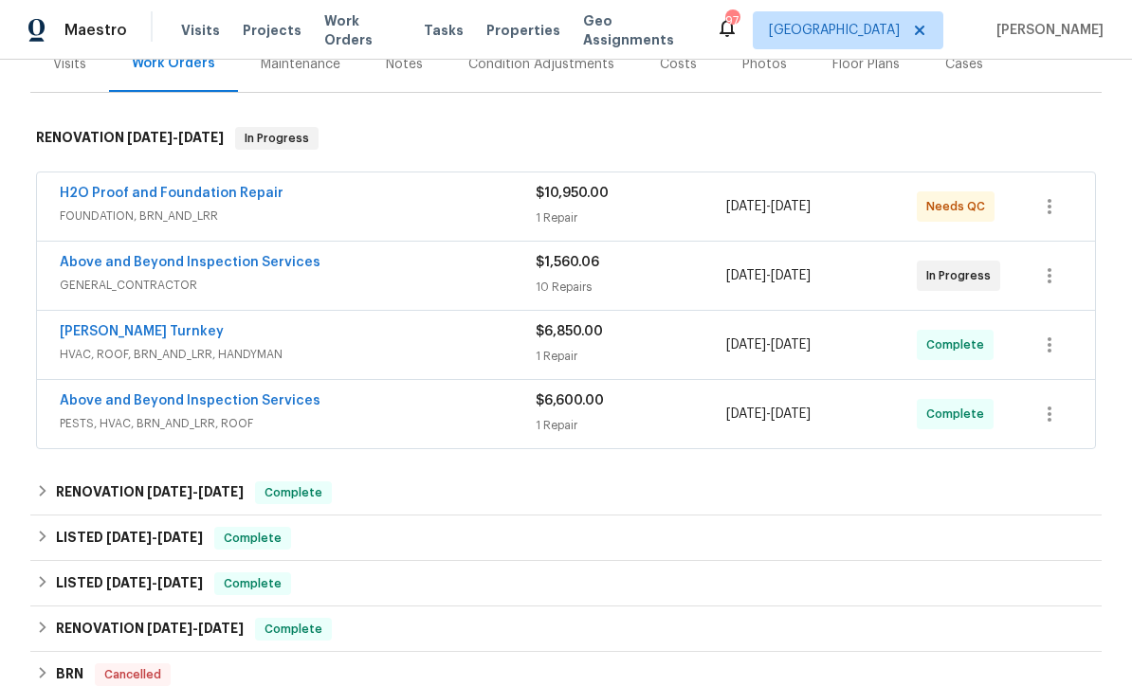
click at [132, 264] on link "Above and Beyond Inspection Services" at bounding box center [190, 262] width 261 height 13
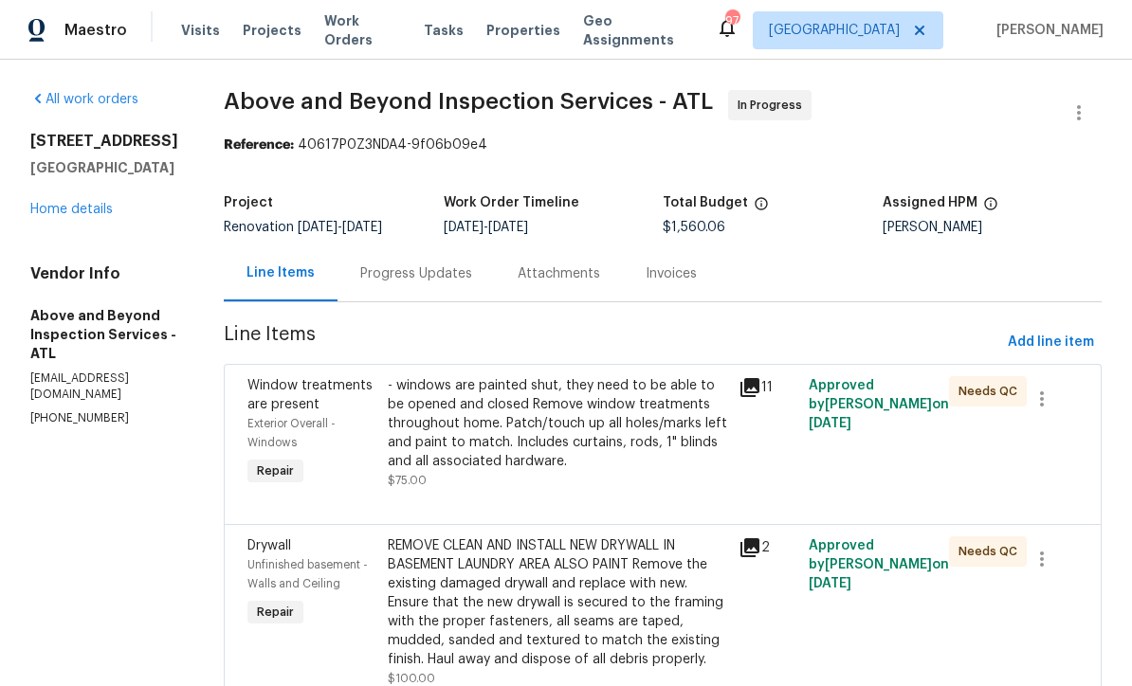
click at [65, 210] on link "Home details" at bounding box center [71, 209] width 82 height 13
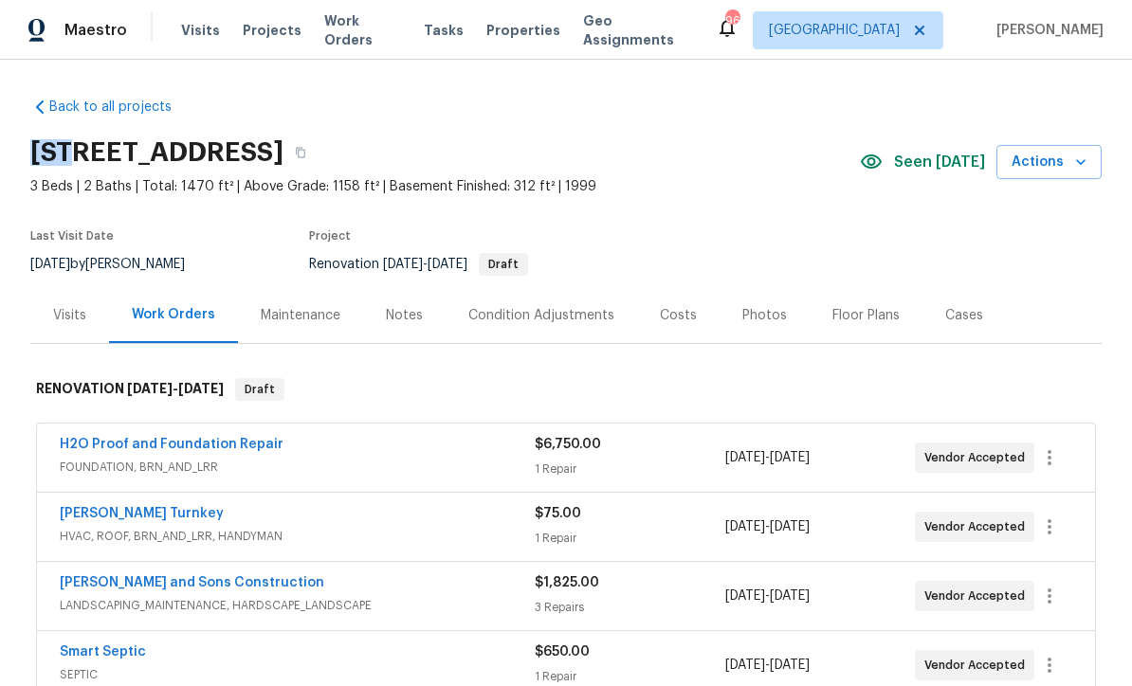
click at [668, 192] on span "3 Beds | 2 Baths | Total: 1470 ft² | Above Grade: 1158 ft² | Basement Finished:…" at bounding box center [444, 186] width 829 height 19
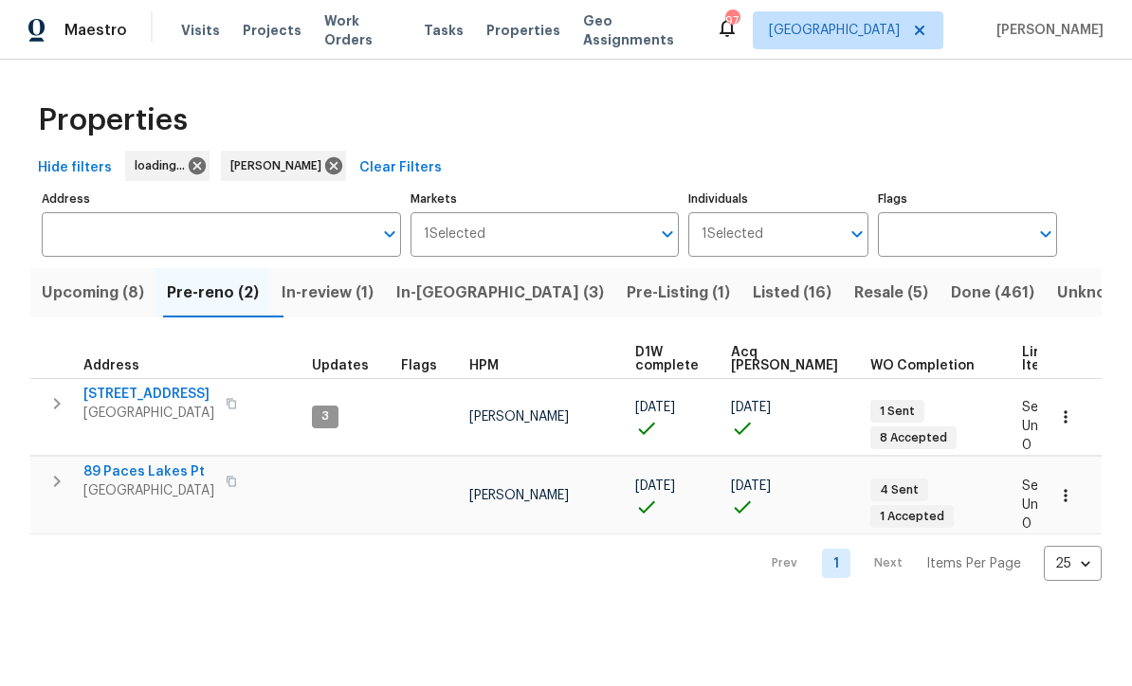
click at [446, 290] on span "In-[GEOGRAPHIC_DATA] (3)" at bounding box center [500, 293] width 208 height 27
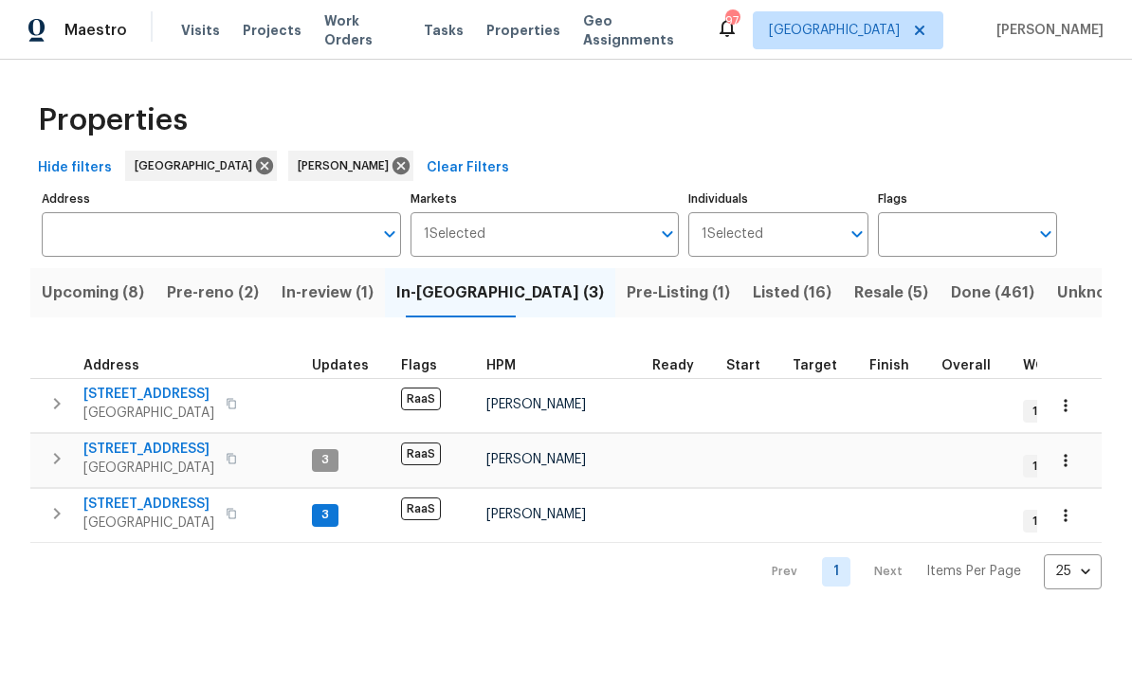
click at [121, 501] on span "96 Donegal Way" at bounding box center [148, 504] width 131 height 19
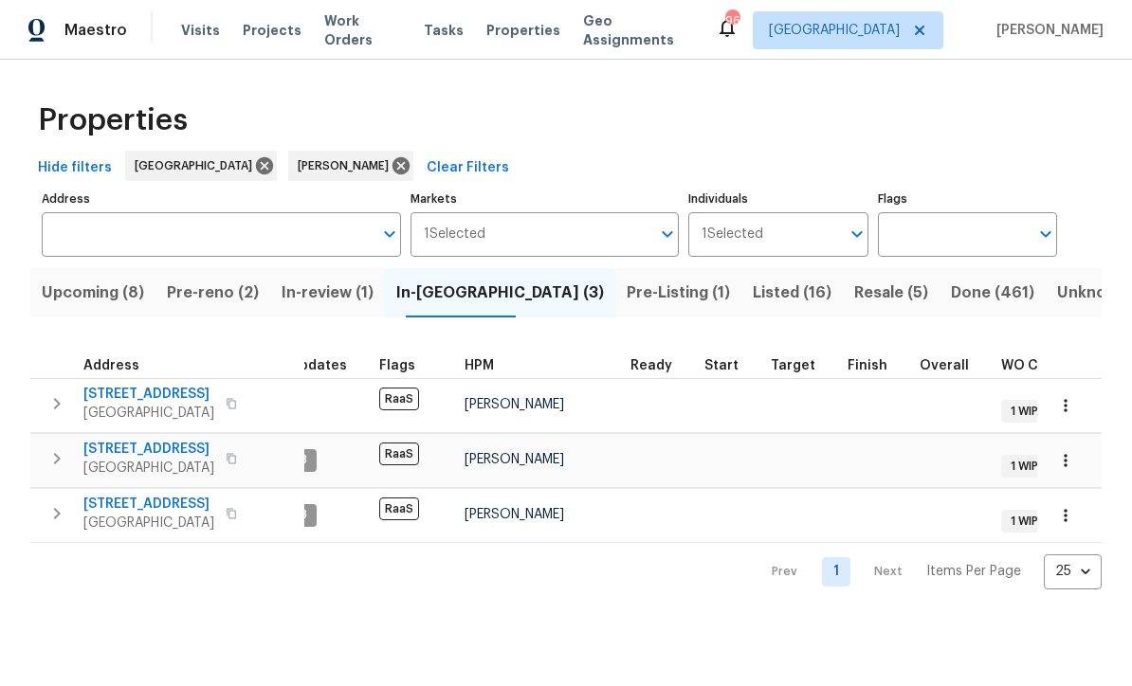
scroll to position [0, 27]
click at [854, 293] on span "Resale (5)" at bounding box center [891, 293] width 74 height 27
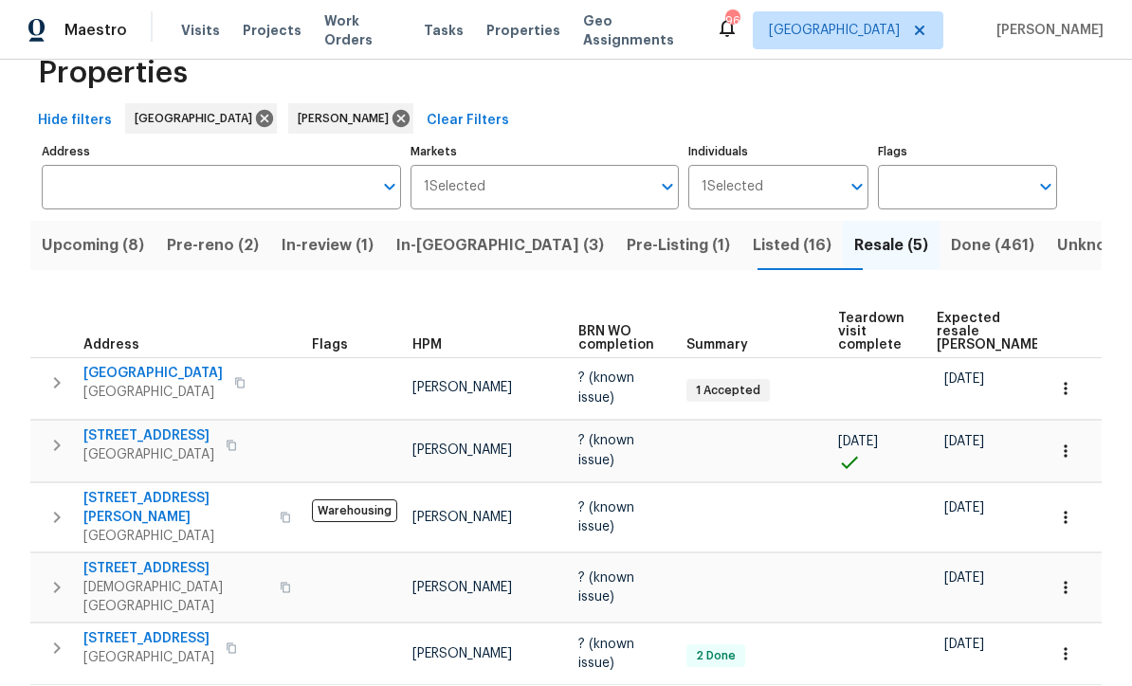
scroll to position [46, 0]
click at [151, 373] on span "[GEOGRAPHIC_DATA]" at bounding box center [152, 374] width 139 height 19
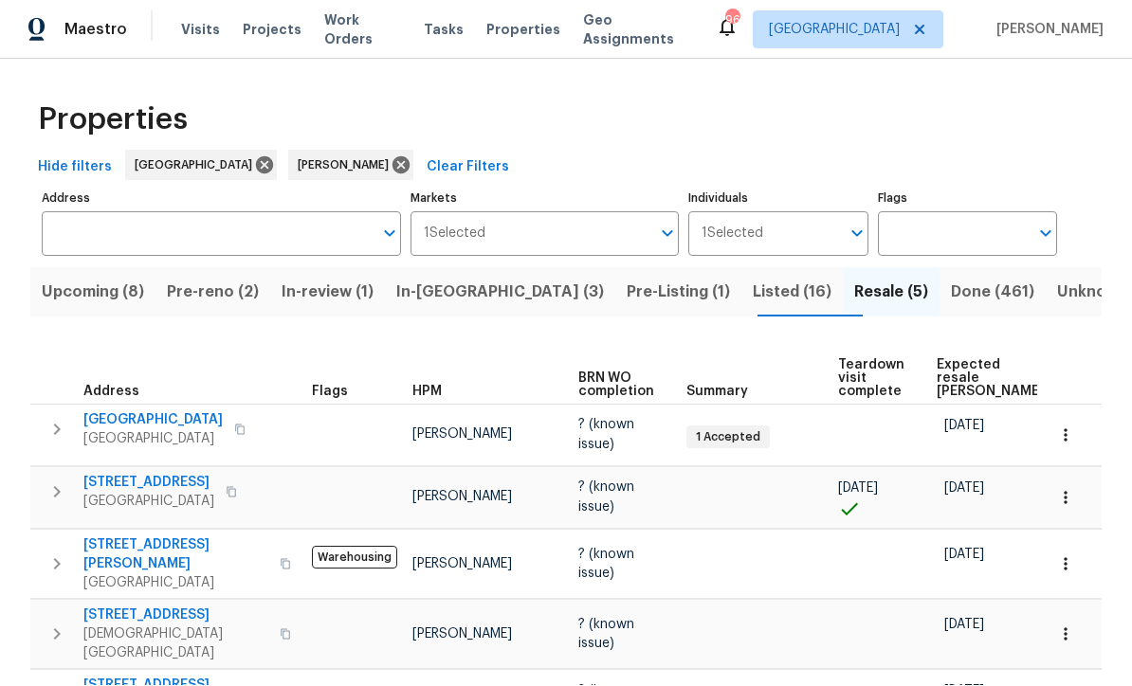
scroll to position [0, 0]
click at [213, 293] on span "Pre-reno (2)" at bounding box center [213, 293] width 92 height 27
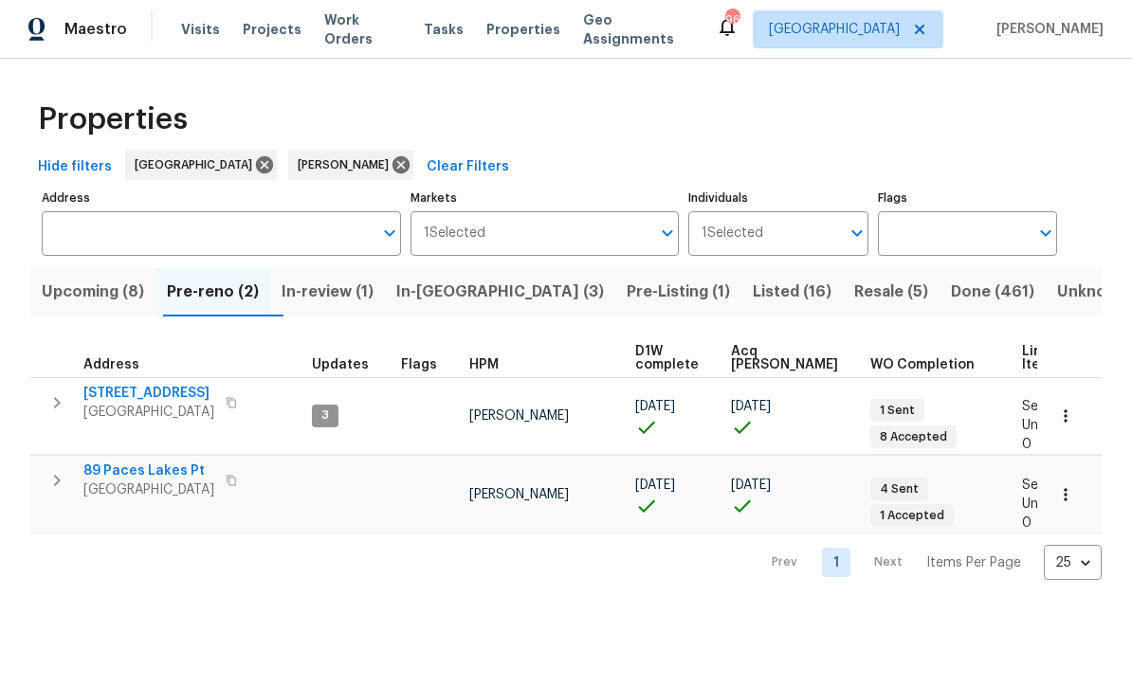
click at [119, 393] on span "188 Lost Lake Trl" at bounding box center [148, 394] width 131 height 19
click at [132, 463] on span "89 Paces Lakes Pt" at bounding box center [148, 472] width 131 height 19
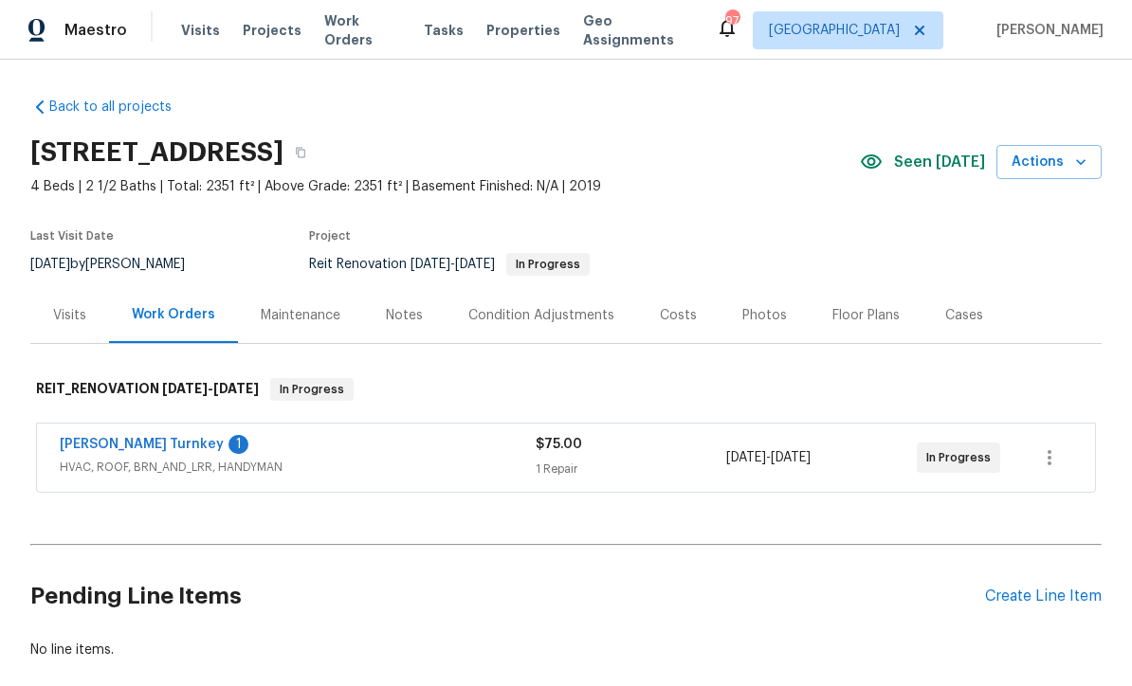
click at [97, 442] on link "[PERSON_NAME] Turnkey" at bounding box center [142, 444] width 164 height 13
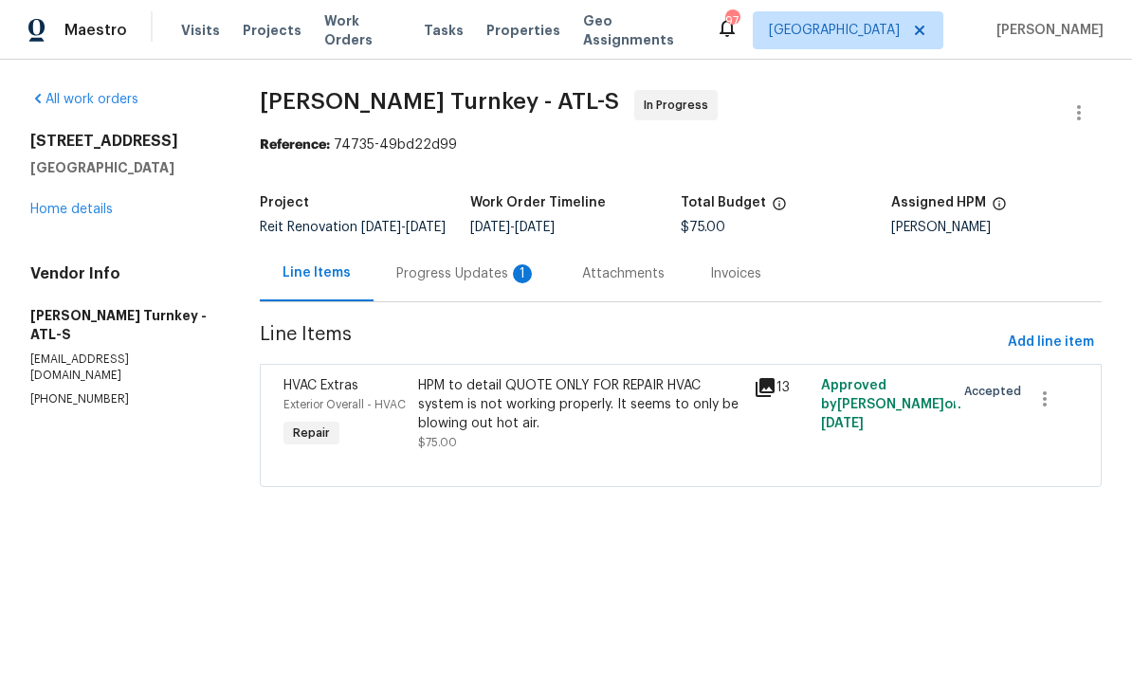
click at [441, 283] on div "Progress Updates 1" at bounding box center [466, 273] width 140 height 19
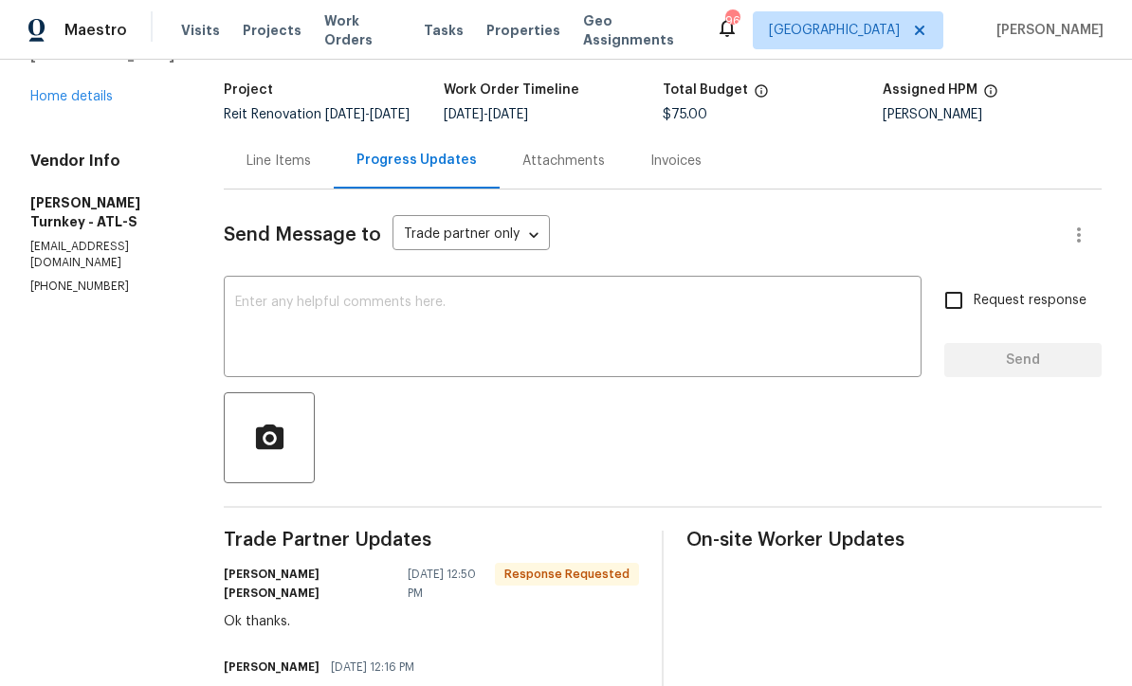
scroll to position [108, 0]
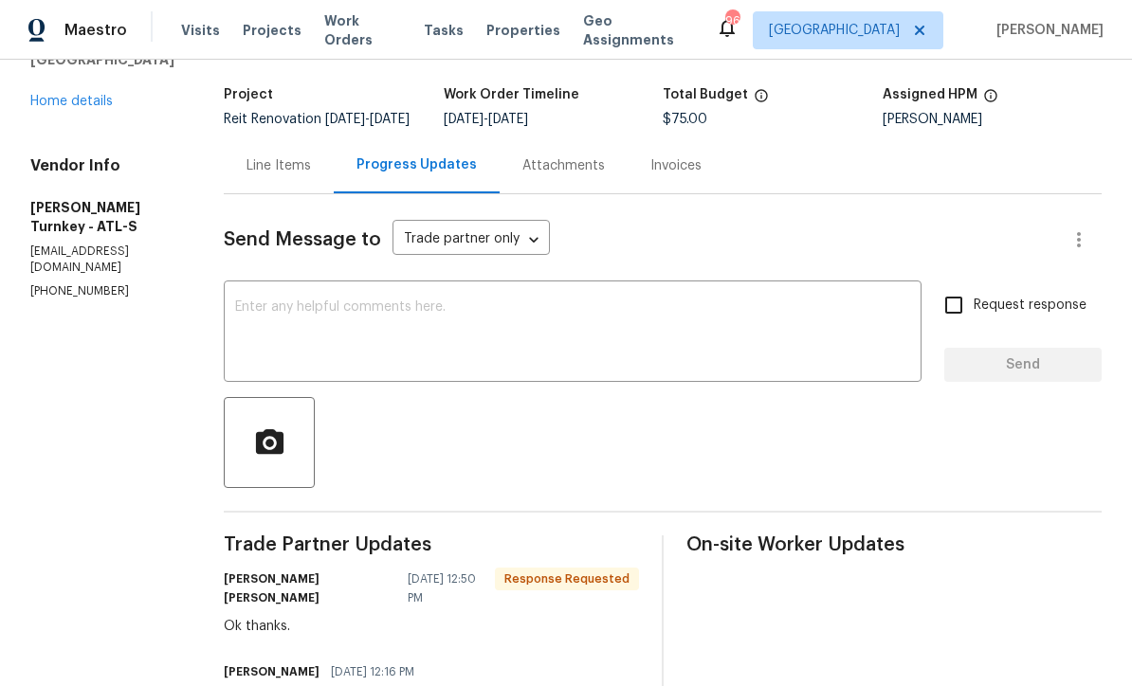
click at [254, 317] on textarea at bounding box center [572, 334] width 675 height 66
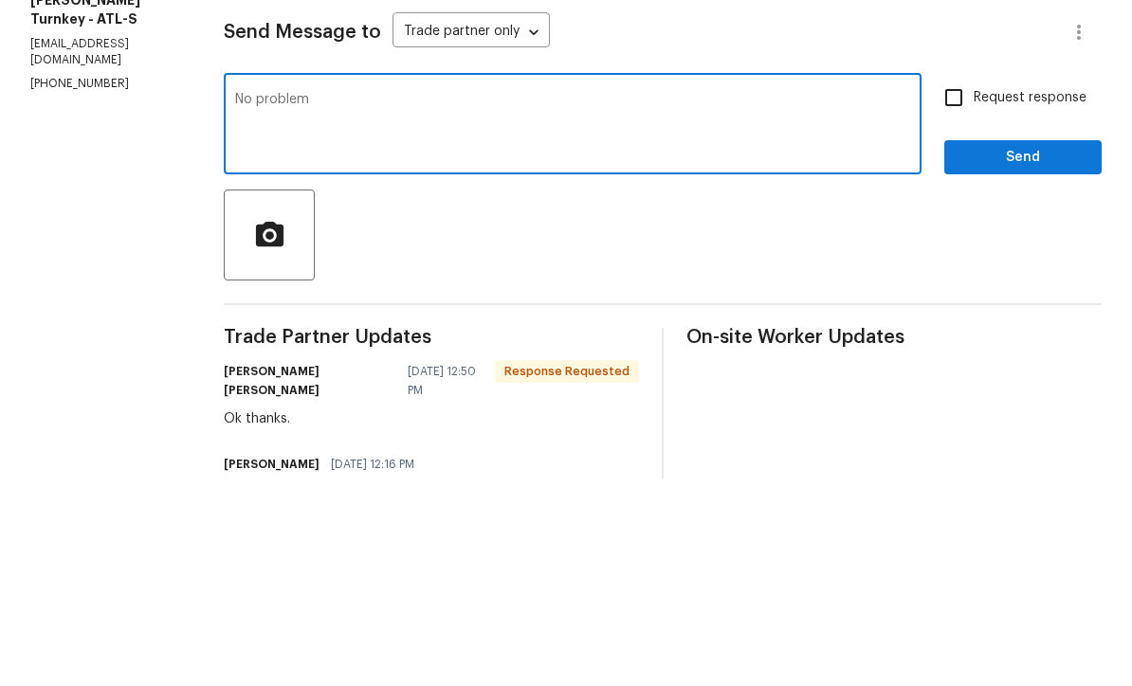
type textarea "No problem"
click at [953, 285] on input "Request response" at bounding box center [954, 305] width 40 height 40
checkbox input "true"
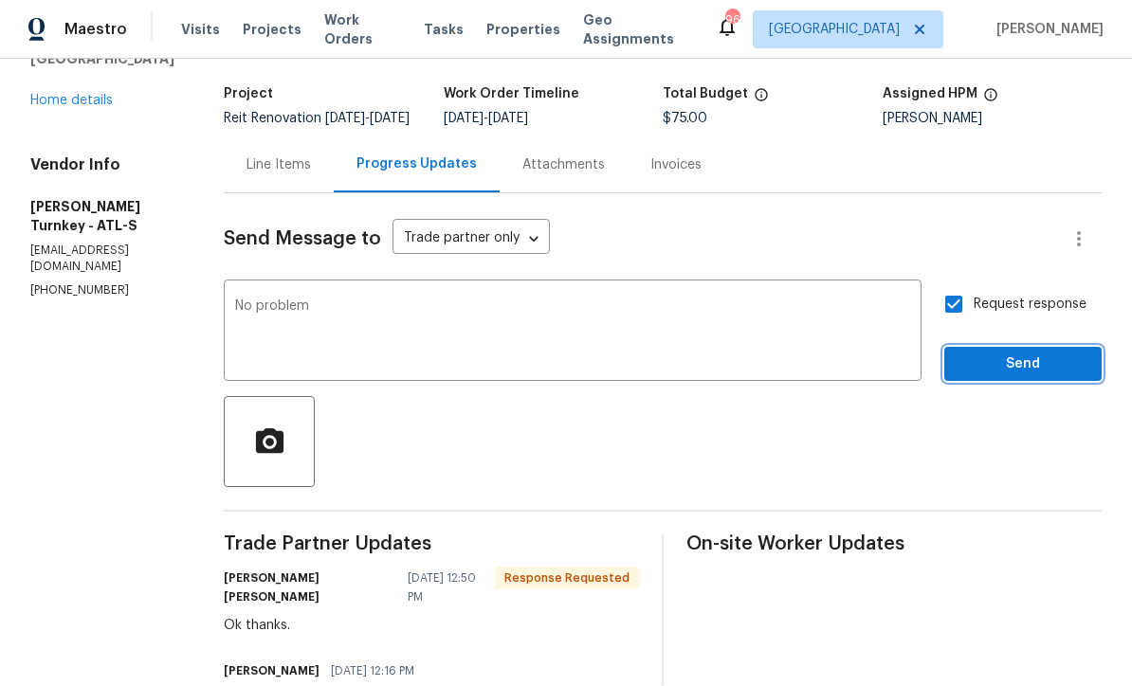
click at [994, 354] on span "Send" at bounding box center [1022, 366] width 127 height 24
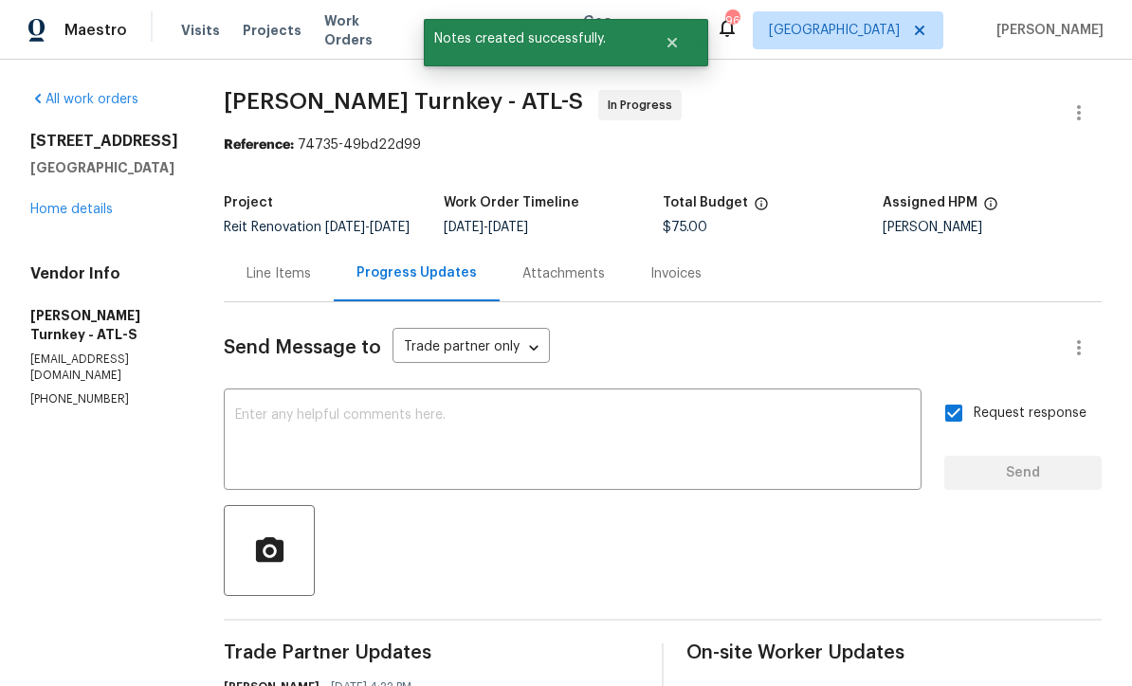
scroll to position [0, 0]
click at [67, 203] on link "Home details" at bounding box center [71, 209] width 82 height 13
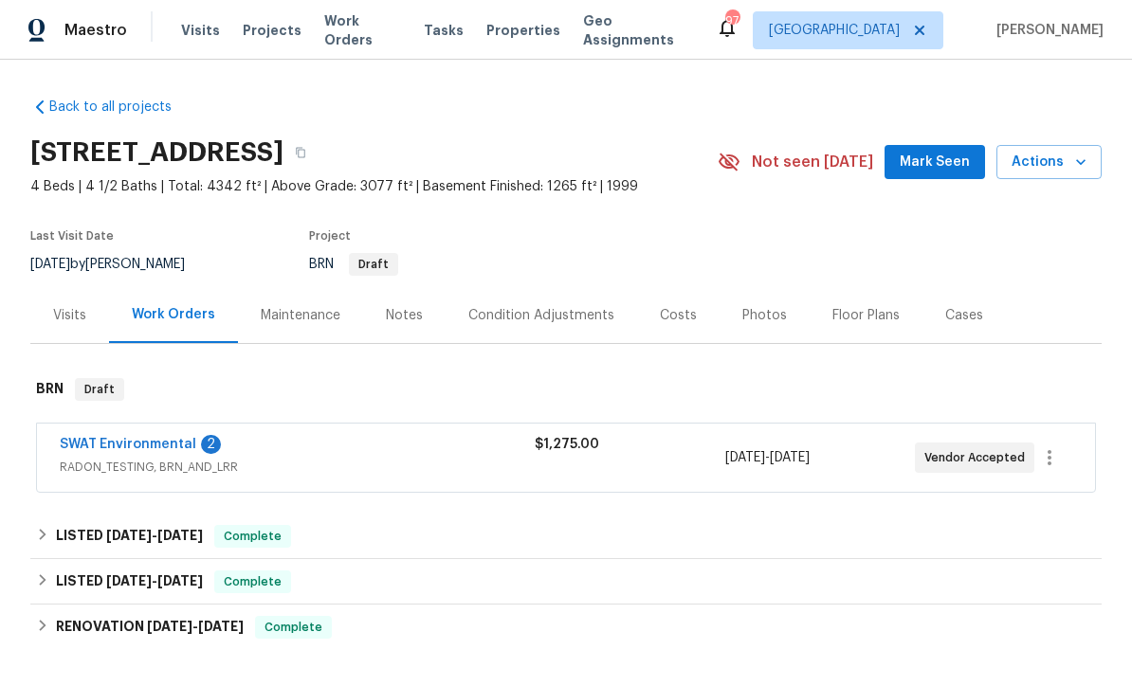
click at [118, 446] on link "SWAT Environmental" at bounding box center [128, 444] width 137 height 13
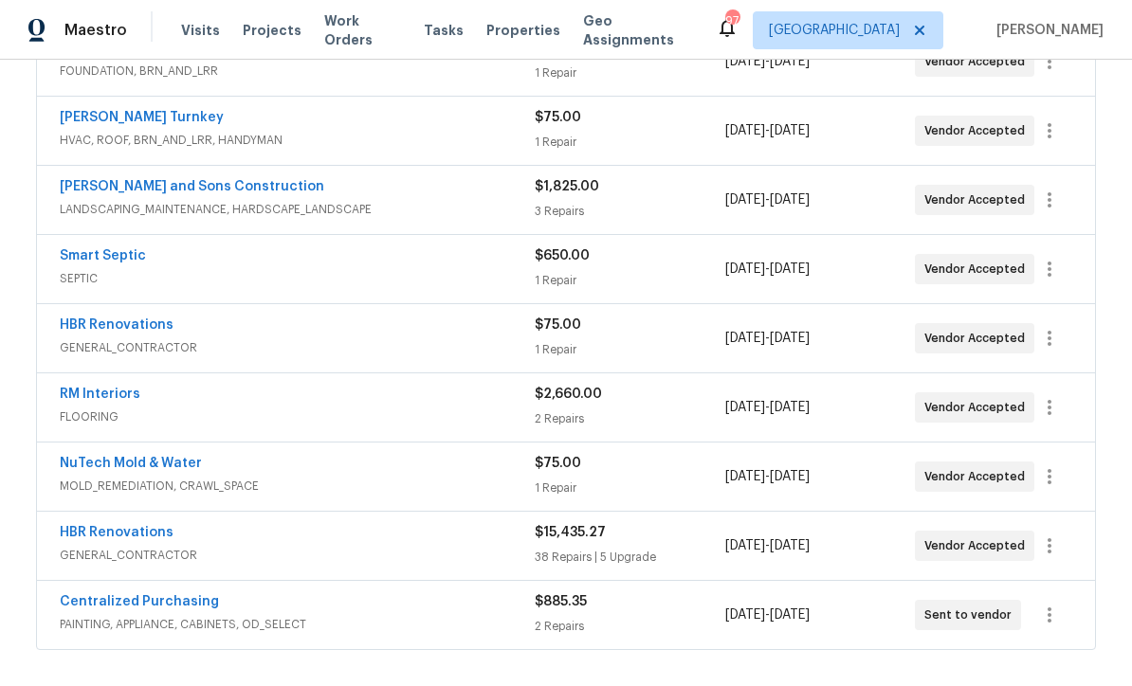
scroll to position [397, 0]
click at [112, 467] on link "NuTech Mold & Water" at bounding box center [131, 462] width 142 height 13
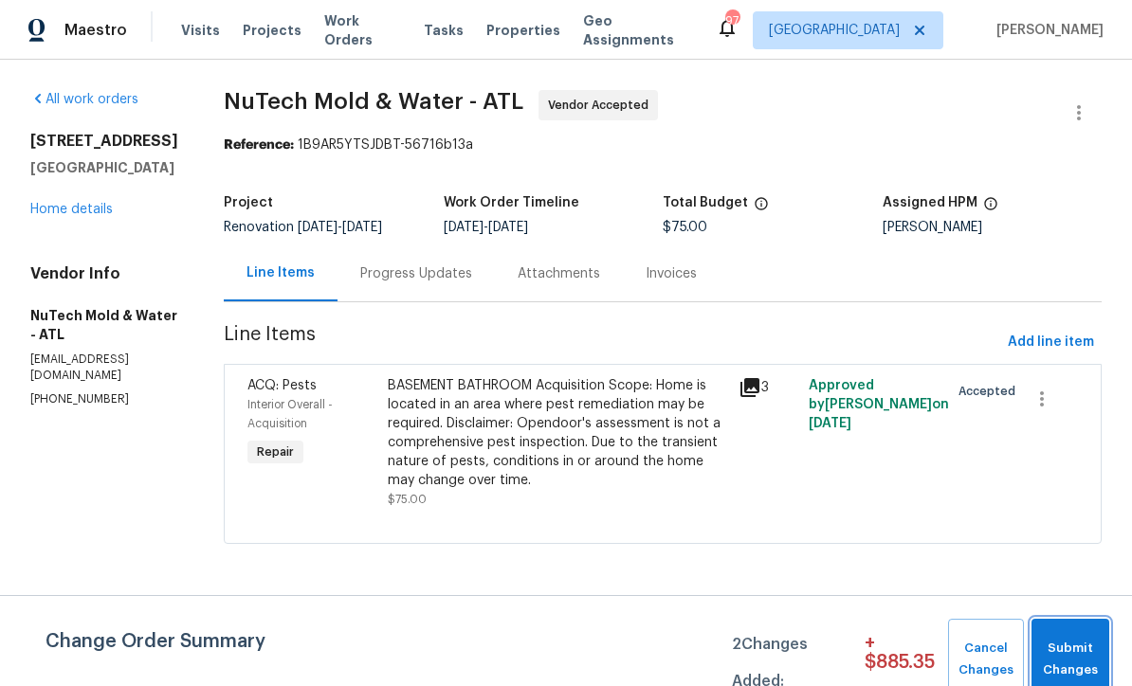
click at [1071, 649] on span "Submit Changes" at bounding box center [1070, 660] width 59 height 44
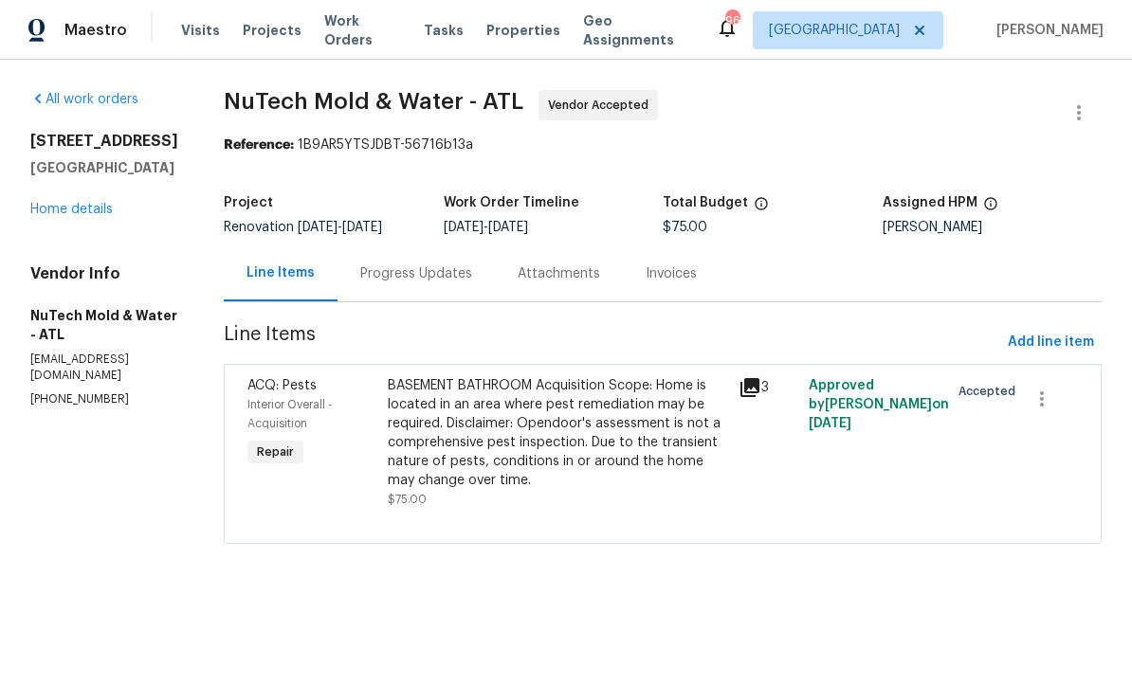
click at [56, 216] on link "Home details" at bounding box center [71, 209] width 82 height 13
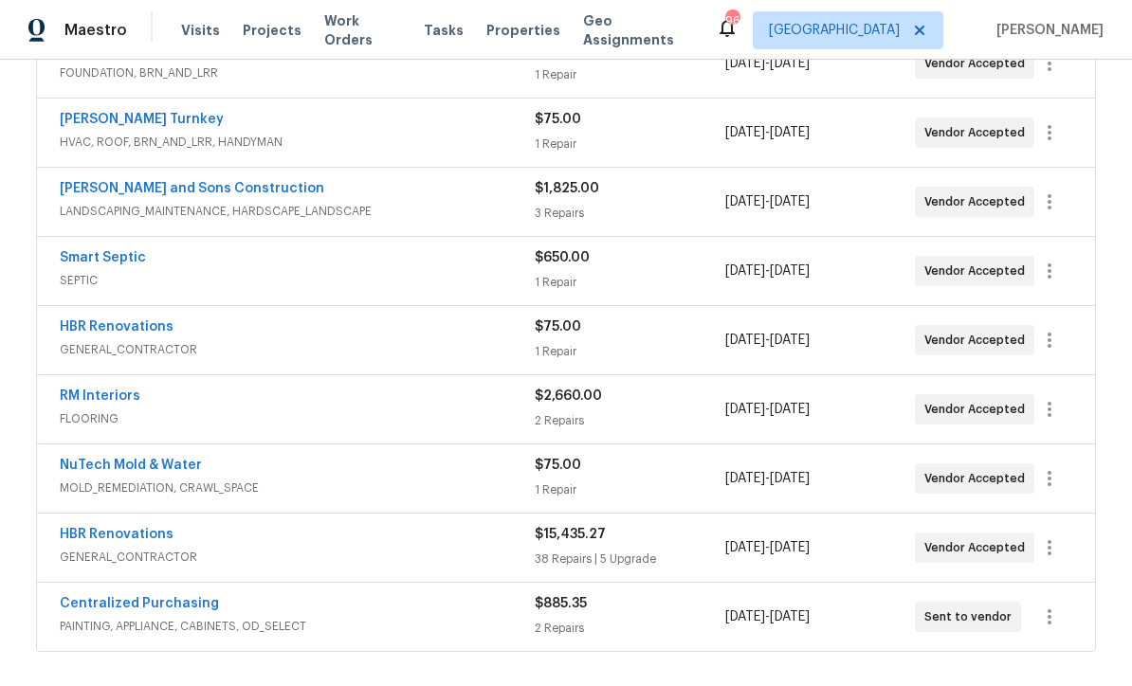
scroll to position [378, 0]
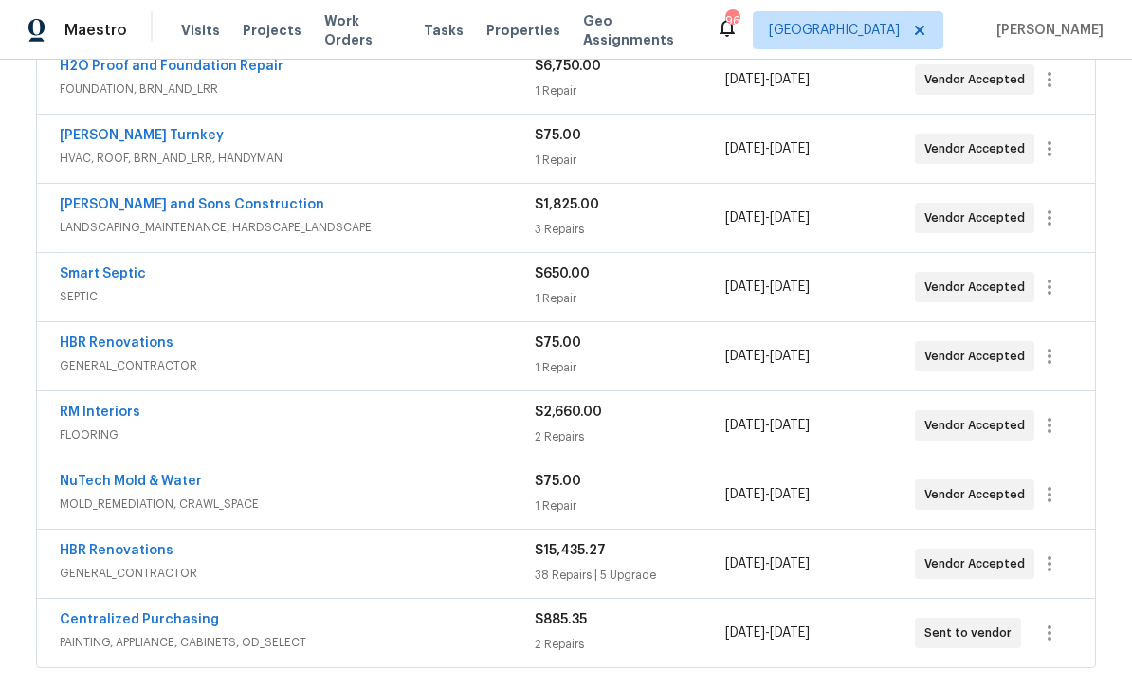
click at [118, 346] on link "HBR Renovations" at bounding box center [117, 343] width 114 height 13
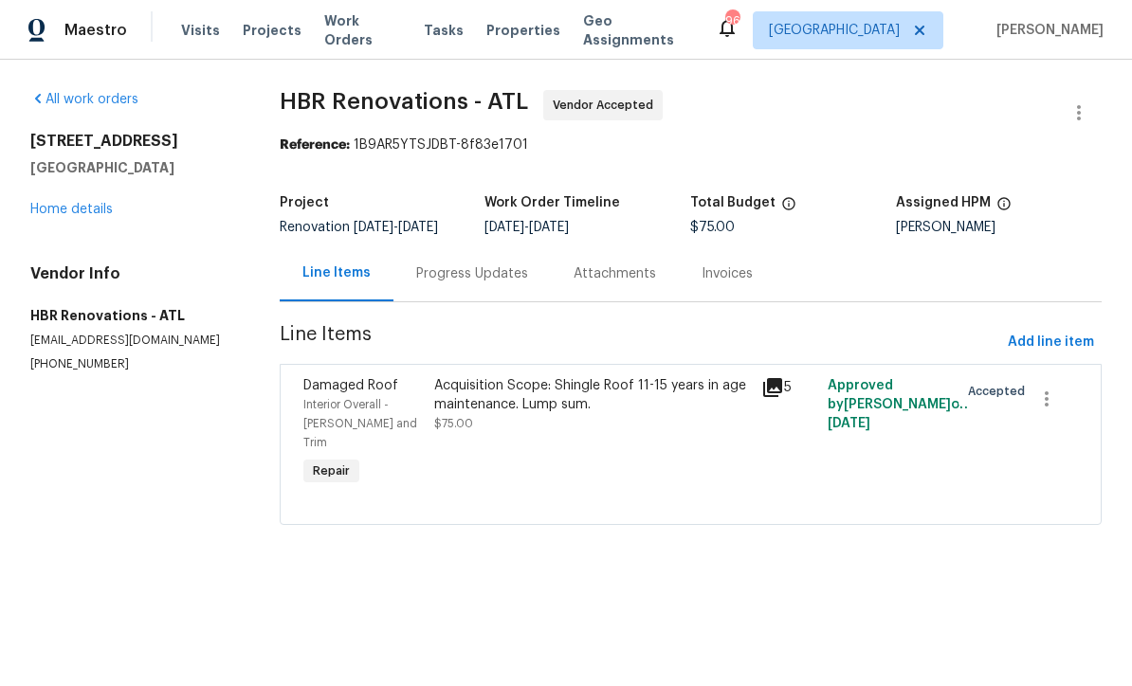
click at [461, 283] on div "Progress Updates" at bounding box center [472, 273] width 112 height 19
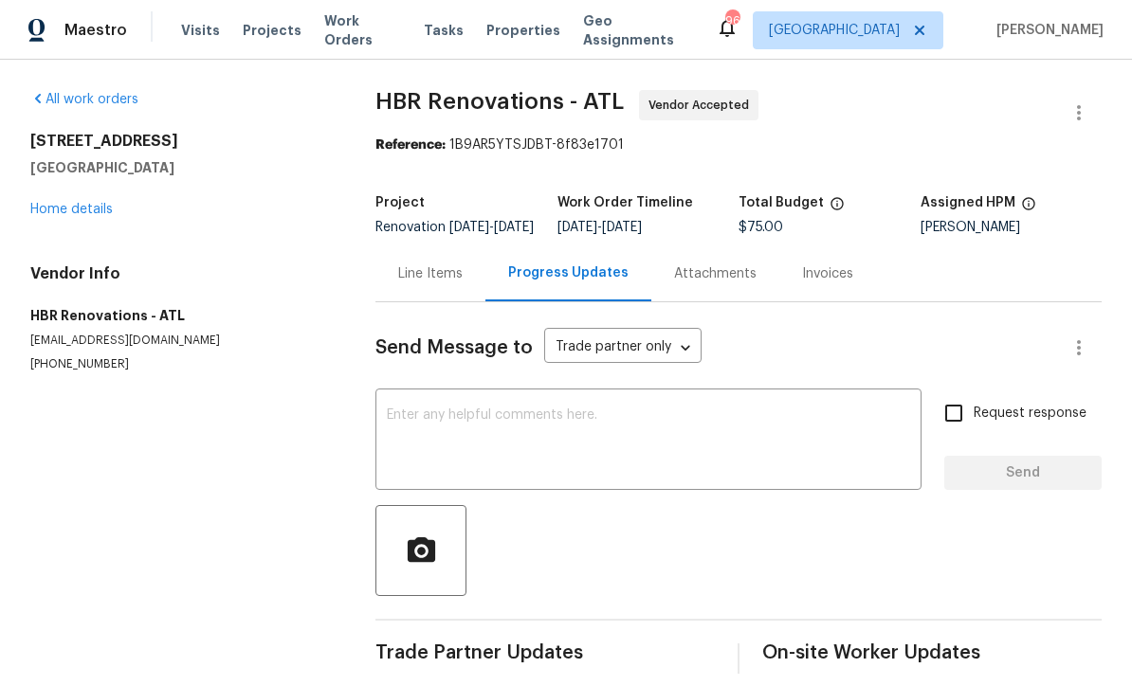
click at [402, 428] on textarea at bounding box center [648, 442] width 523 height 66
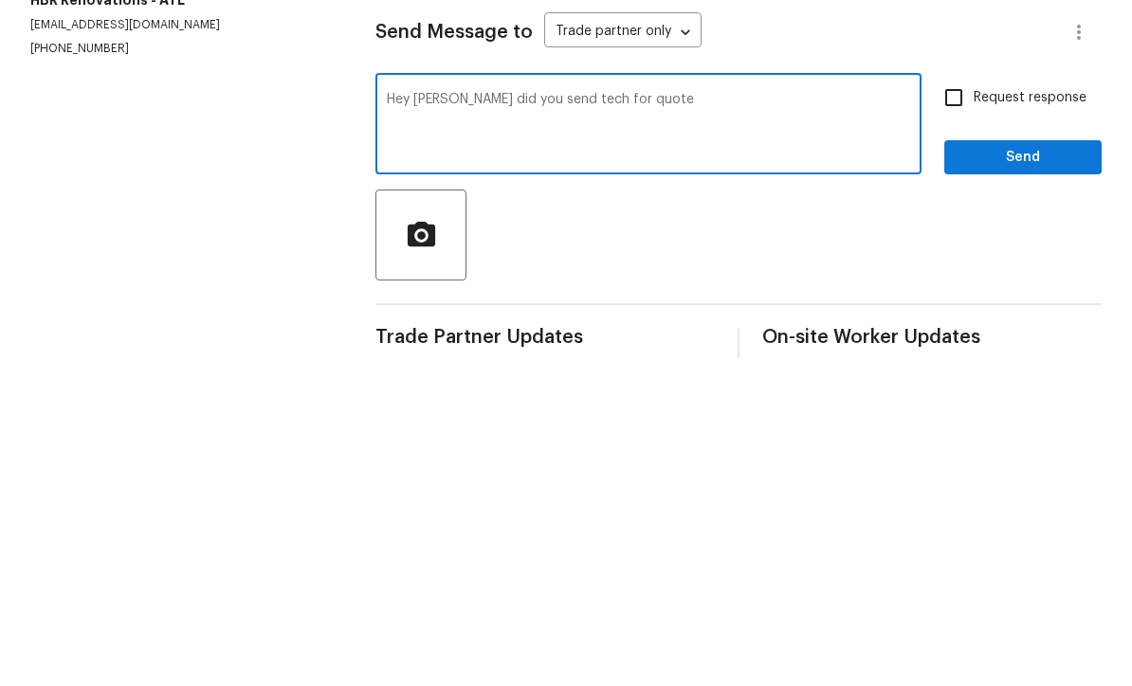
type textarea "Hey [PERSON_NAME] did you send tech for quote"
click at [955, 393] on input "Request response" at bounding box center [954, 413] width 40 height 40
checkbox input "true"
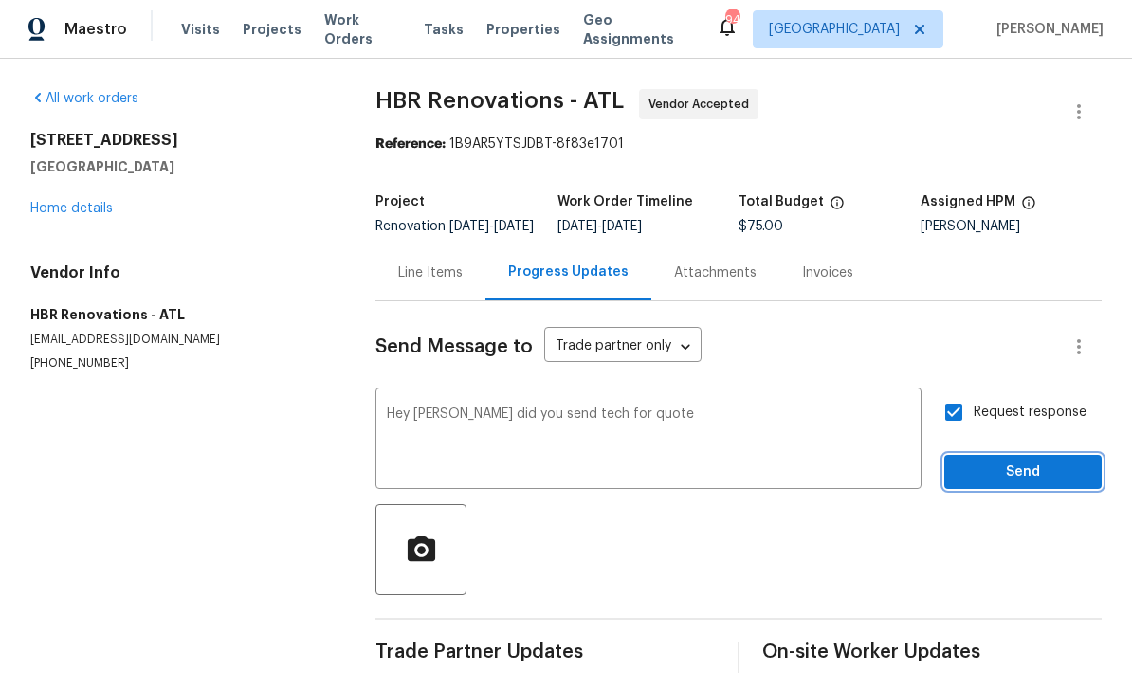
click at [1004, 462] on span "Send" at bounding box center [1022, 474] width 127 height 24
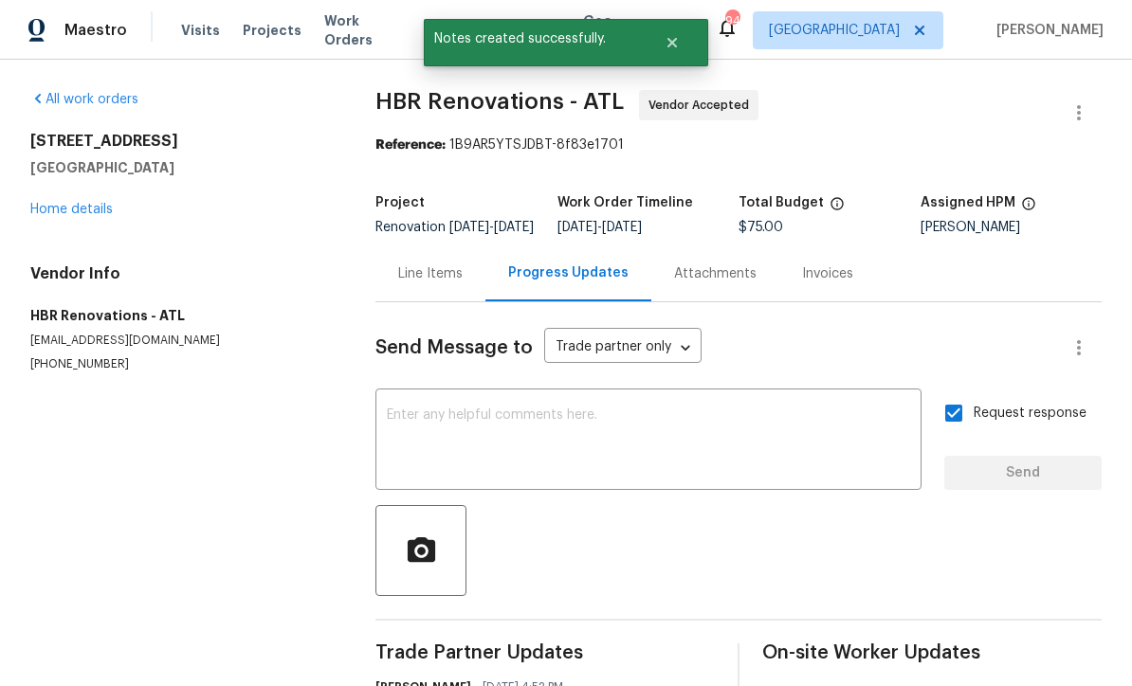
click at [69, 203] on link "Home details" at bounding box center [71, 209] width 82 height 13
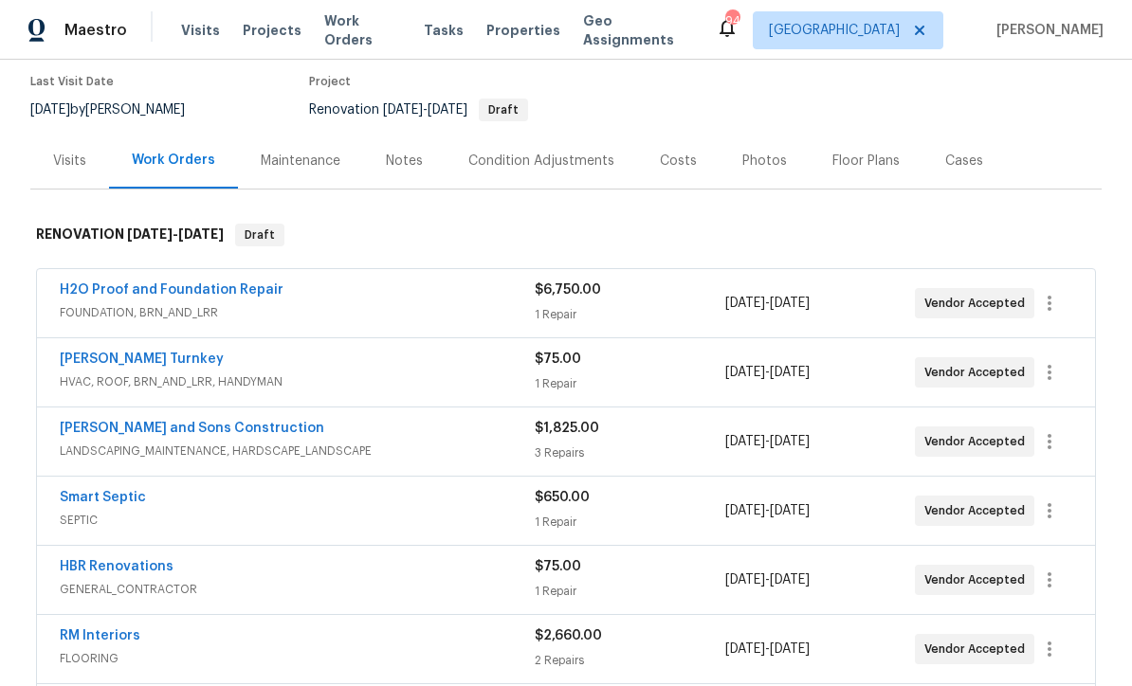
scroll to position [154, 0]
click at [671, 153] on div "Costs" at bounding box center [678, 162] width 37 height 19
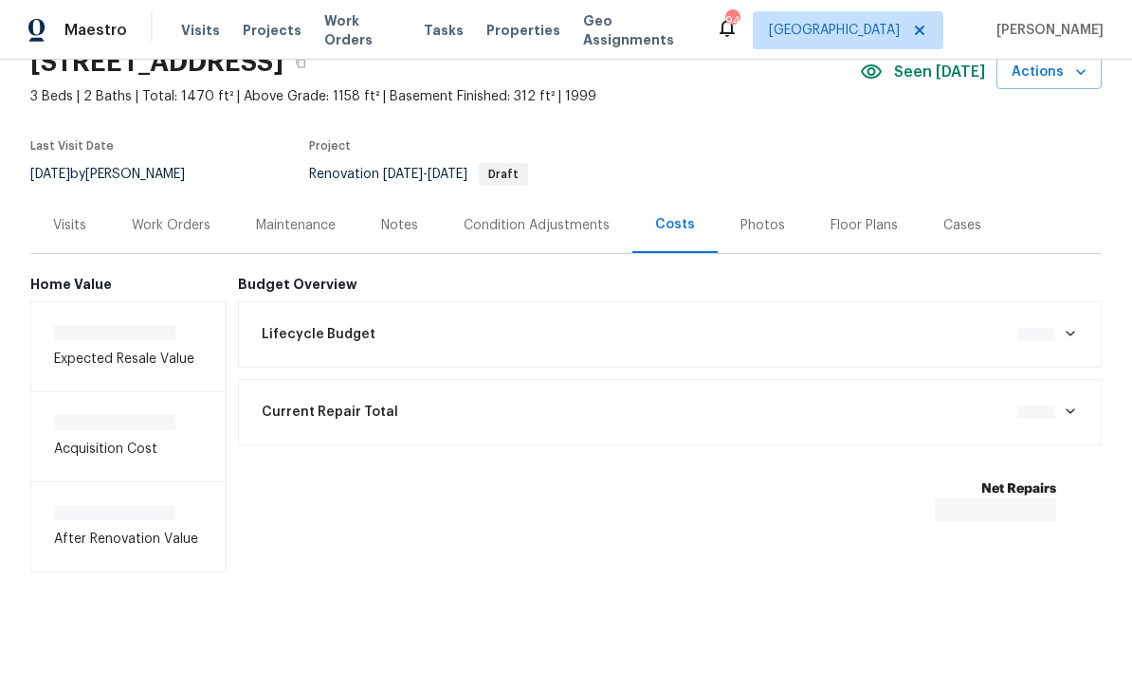
scroll to position [27, 0]
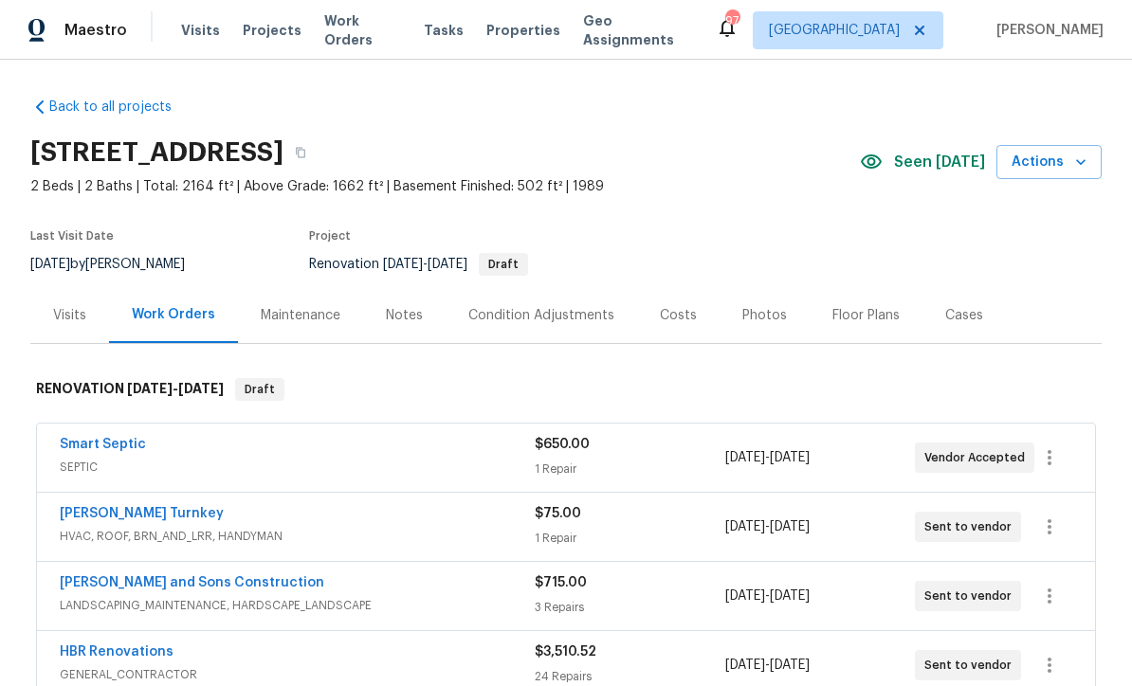
click at [664, 310] on div "Costs" at bounding box center [678, 315] width 37 height 19
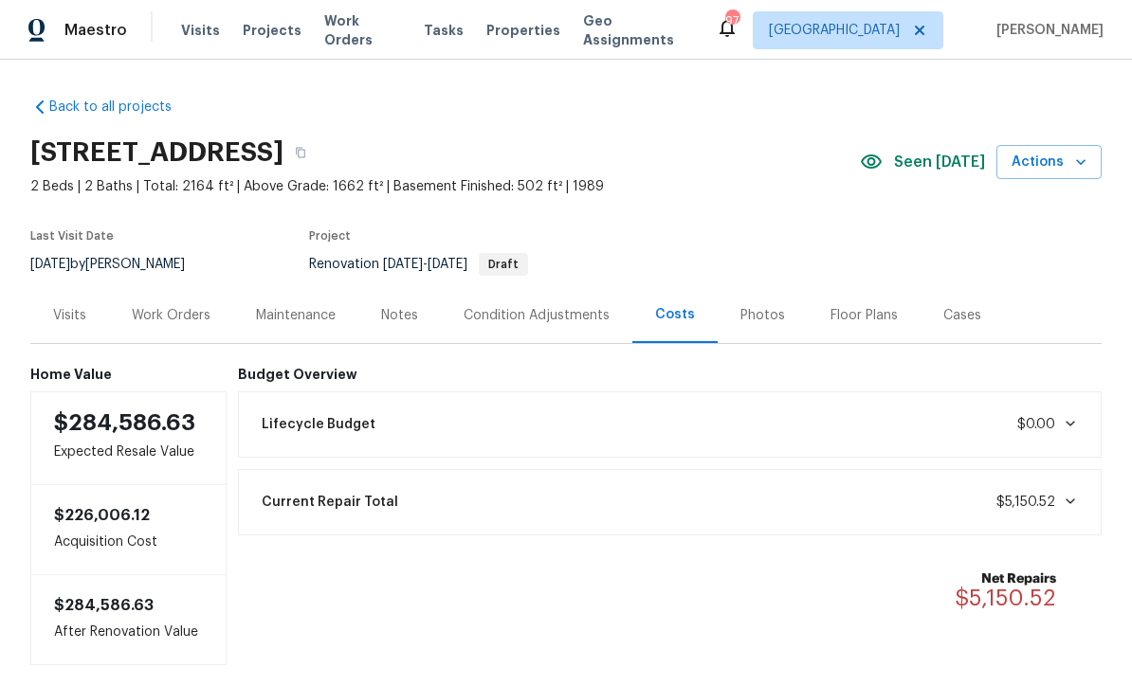
copy h2 "89 Paces Lakes Pt, Dallas, GA 30157"
